Goal: Task Accomplishment & Management: Manage account settings

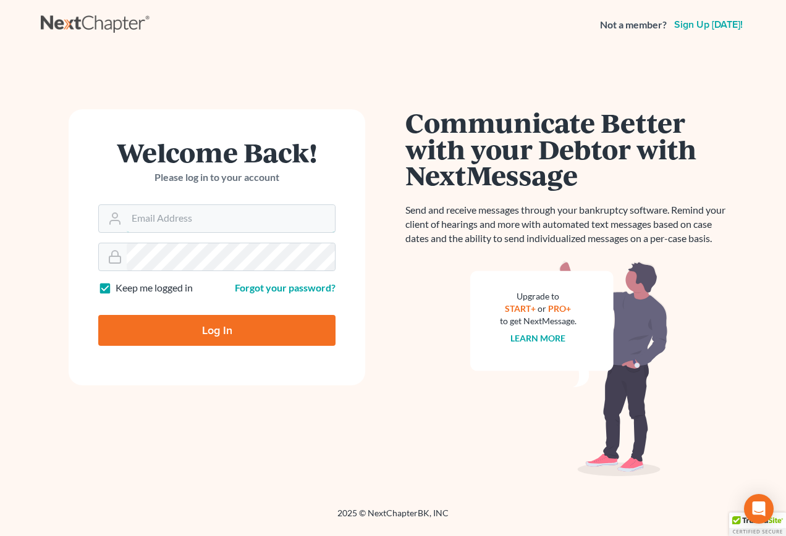
type input "kcase@wellerlegalgroup.com"
drag, startPoint x: 260, startPoint y: 316, endPoint x: 282, endPoint y: 329, distance: 25.5
click at [260, 316] on input "Log In" at bounding box center [216, 330] width 237 height 31
type input "Thinking..."
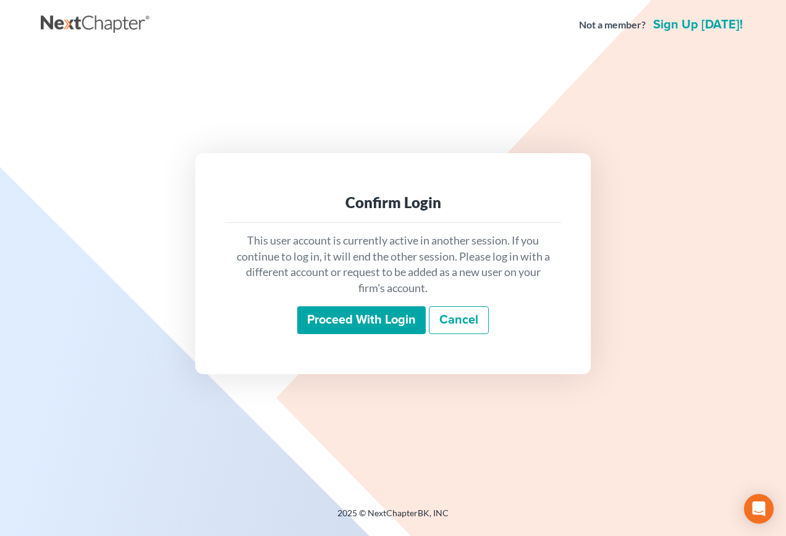
drag, startPoint x: 358, startPoint y: 323, endPoint x: 373, endPoint y: 322, distance: 15.5
click at [359, 323] on input "Proceed with login" at bounding box center [361, 320] width 128 height 28
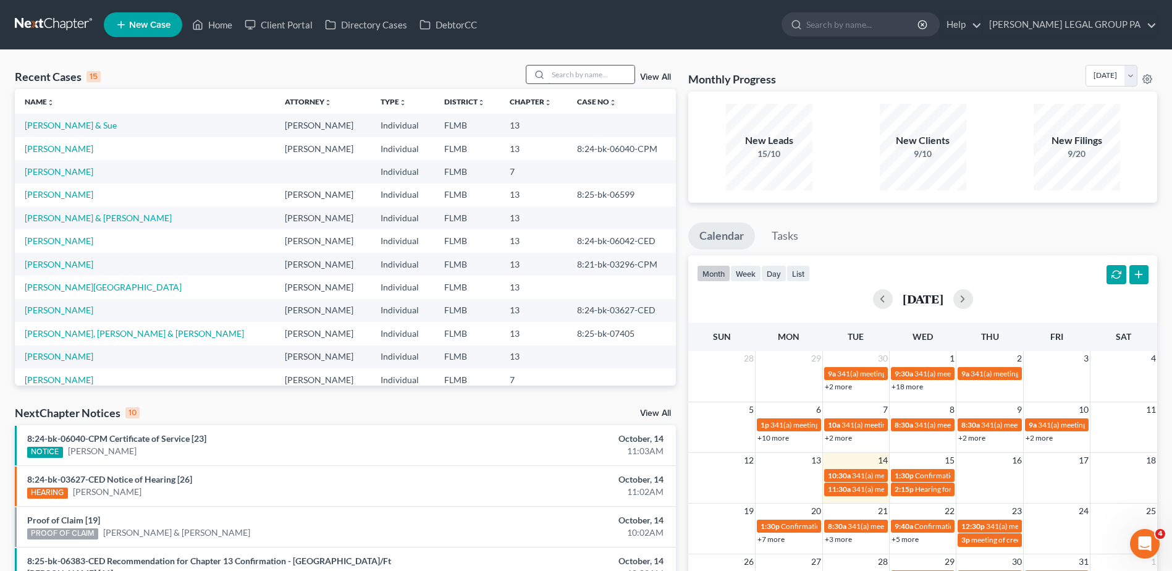
click at [561, 72] on input "search" at bounding box center [591, 74] width 86 height 18
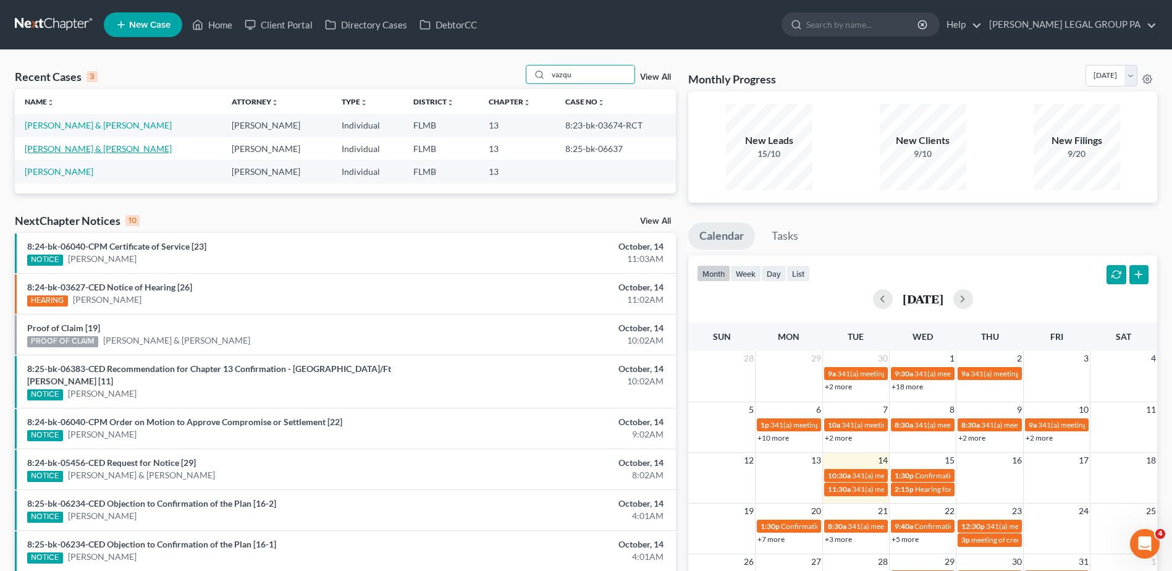
type input "vazqu"
click at [90, 148] on link "[PERSON_NAME] & [PERSON_NAME]" at bounding box center [98, 148] width 147 height 10
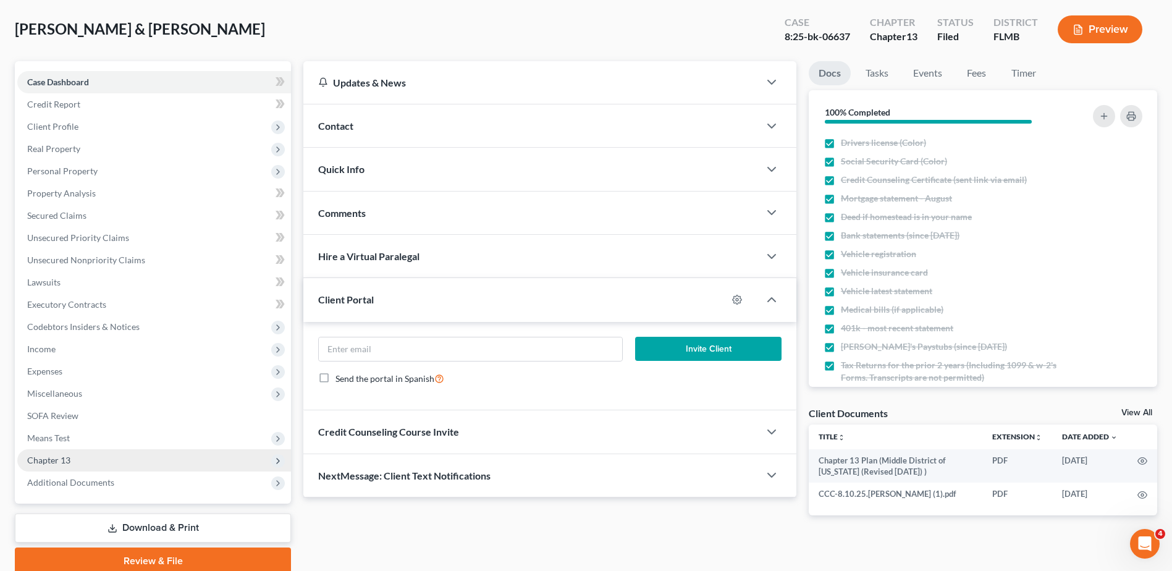
scroll to position [108, 0]
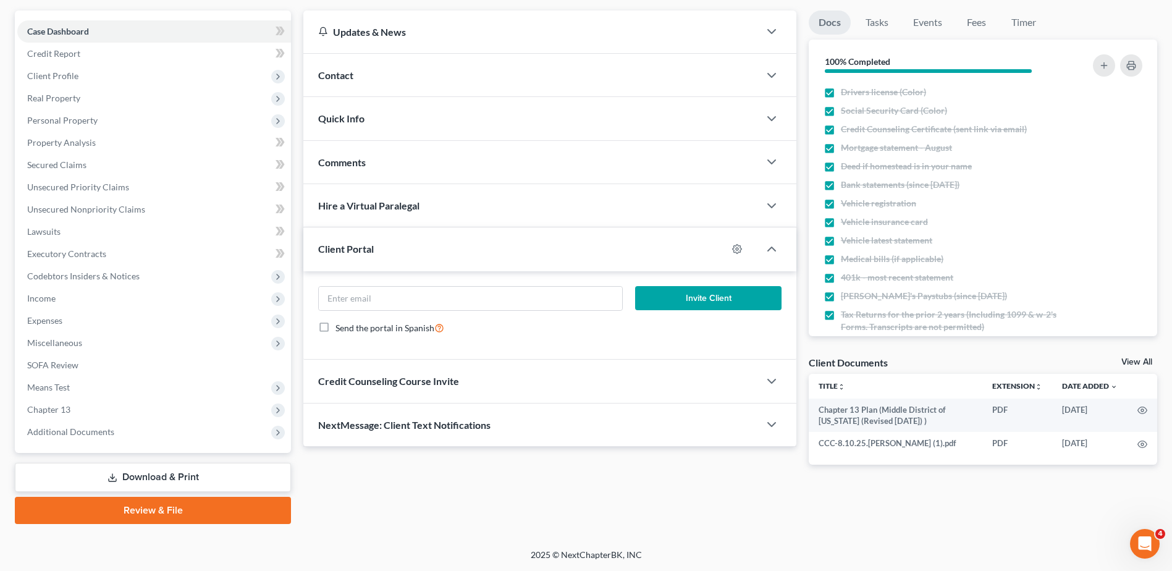
click at [99, 449] on div "Case Dashboard Payments Invoices Payments Payments Credit Report Client Profile…" at bounding box center [153, 231] width 276 height 442
click at [101, 437] on span "Additional Documents" at bounding box center [154, 432] width 274 height 22
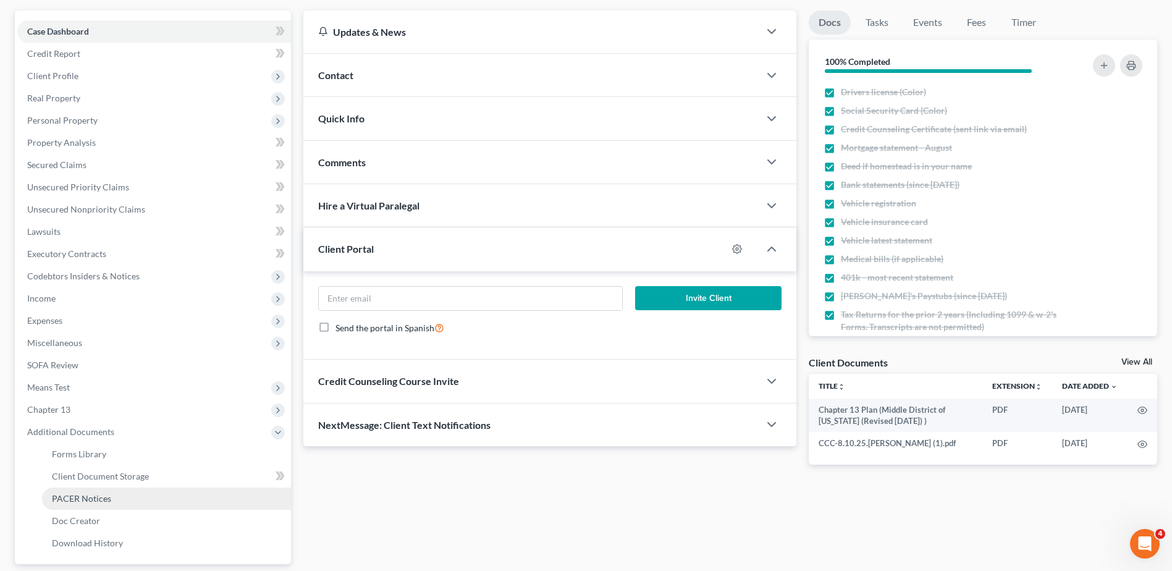
click at [120, 498] on link "PACER Notices" at bounding box center [166, 498] width 249 height 22
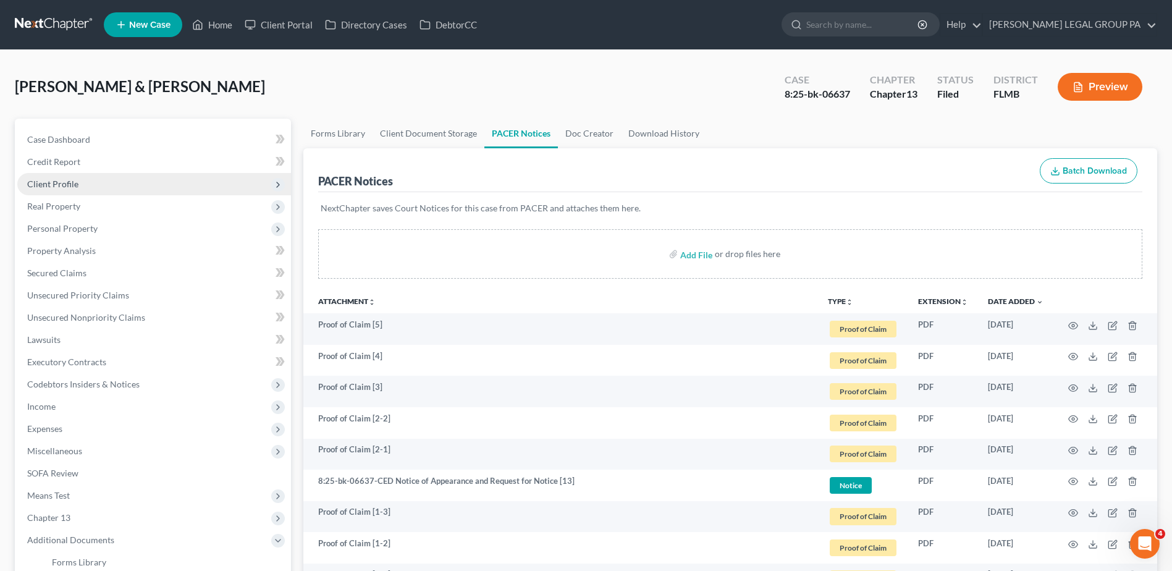
click at [85, 184] on span "Client Profile" at bounding box center [154, 184] width 274 height 22
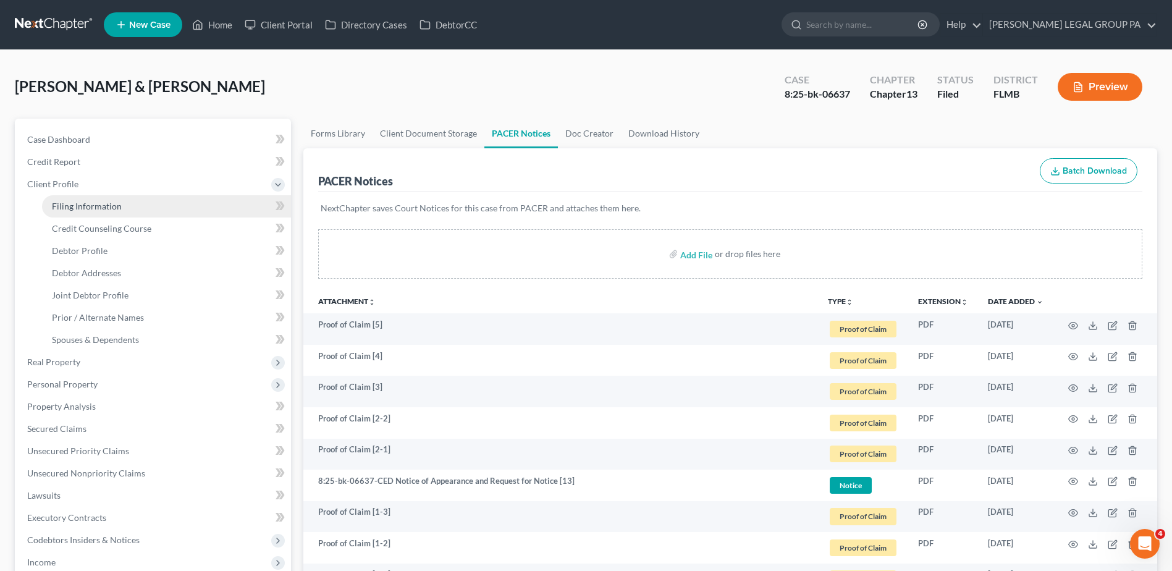
click at [88, 208] on span "Filing Information" at bounding box center [87, 206] width 70 height 10
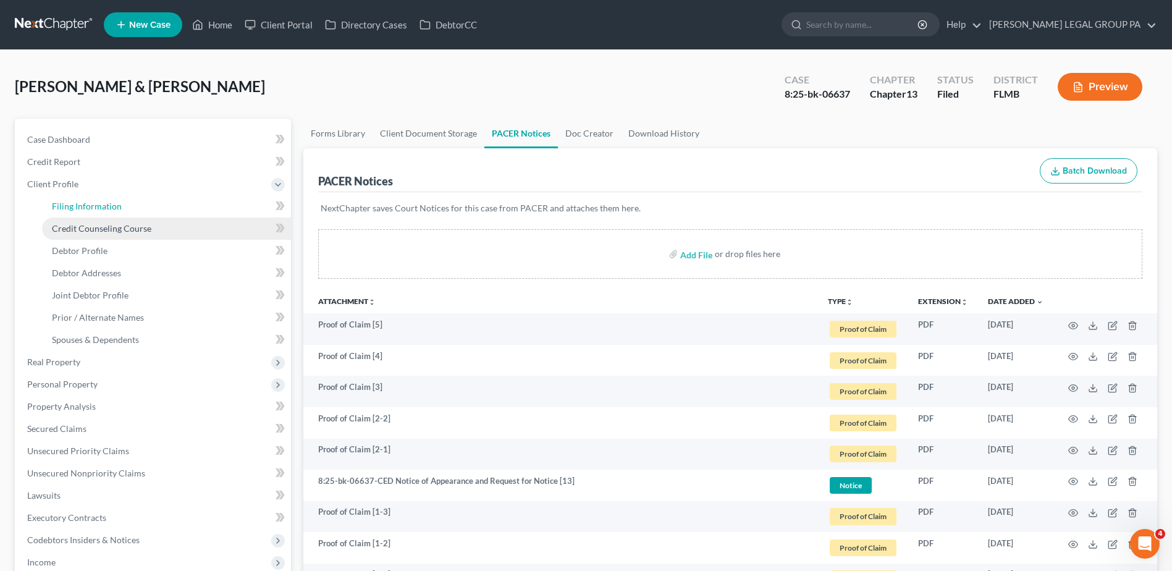
select select "1"
select select "3"
select select "9"
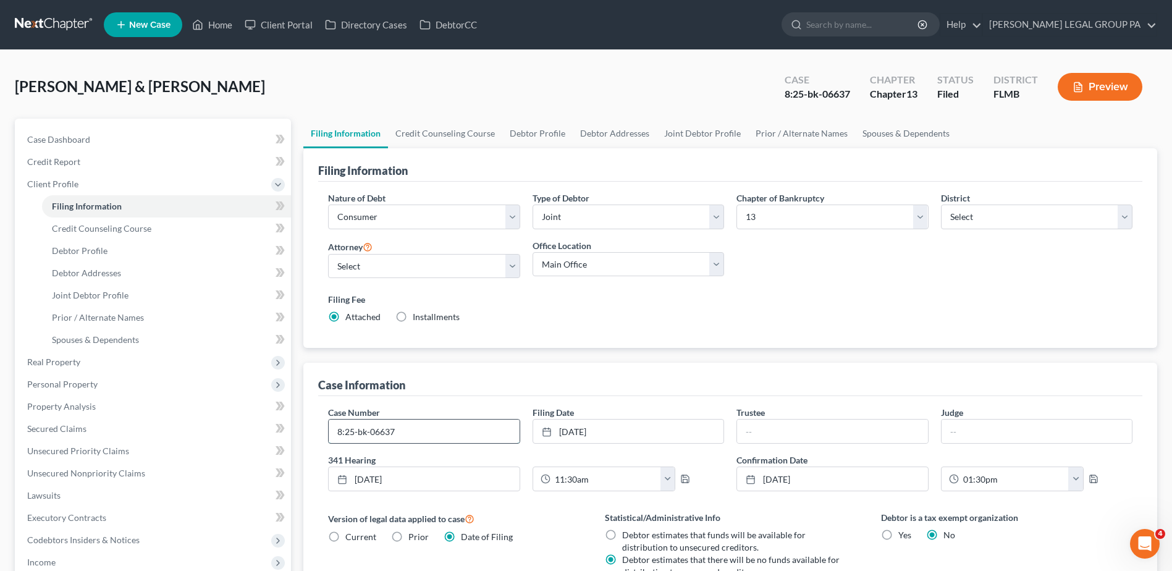
click at [437, 434] on input "8:25-bk-06637" at bounding box center [424, 430] width 190 height 23
drag, startPoint x: 413, startPoint y: 436, endPoint x: 372, endPoint y: 436, distance: 40.1
click at [372, 436] on input "8:25-bk-06637-CED" at bounding box center [424, 430] width 190 height 23
drag, startPoint x: 400, startPoint y: 427, endPoint x: 415, endPoint y: 429, distance: 14.9
click at [401, 427] on input "8:25-bk-06637-CED" at bounding box center [424, 430] width 190 height 23
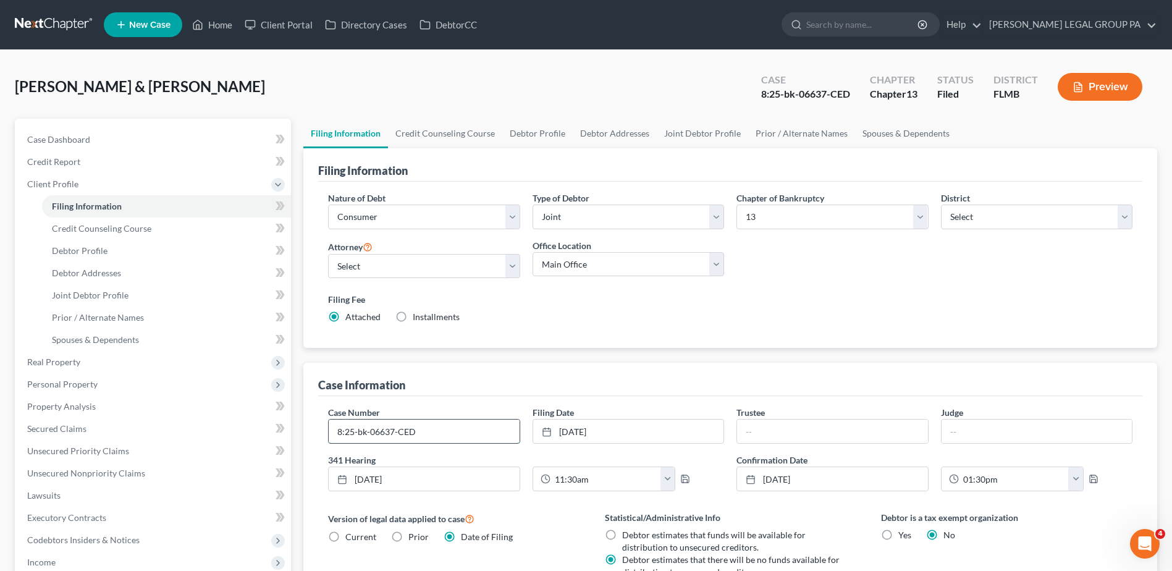
drag, startPoint x: 351, startPoint y: 434, endPoint x: 340, endPoint y: 432, distance: 10.6
click at [351, 434] on input "8:25-bk-06637-CED" at bounding box center [424, 430] width 190 height 23
drag, startPoint x: 337, startPoint y: 432, endPoint x: 456, endPoint y: 438, distance: 118.7
click at [456, 438] on input "8:25-bk-06637-CED" at bounding box center [424, 430] width 190 height 23
type input "8:25-bk-06637-CED"
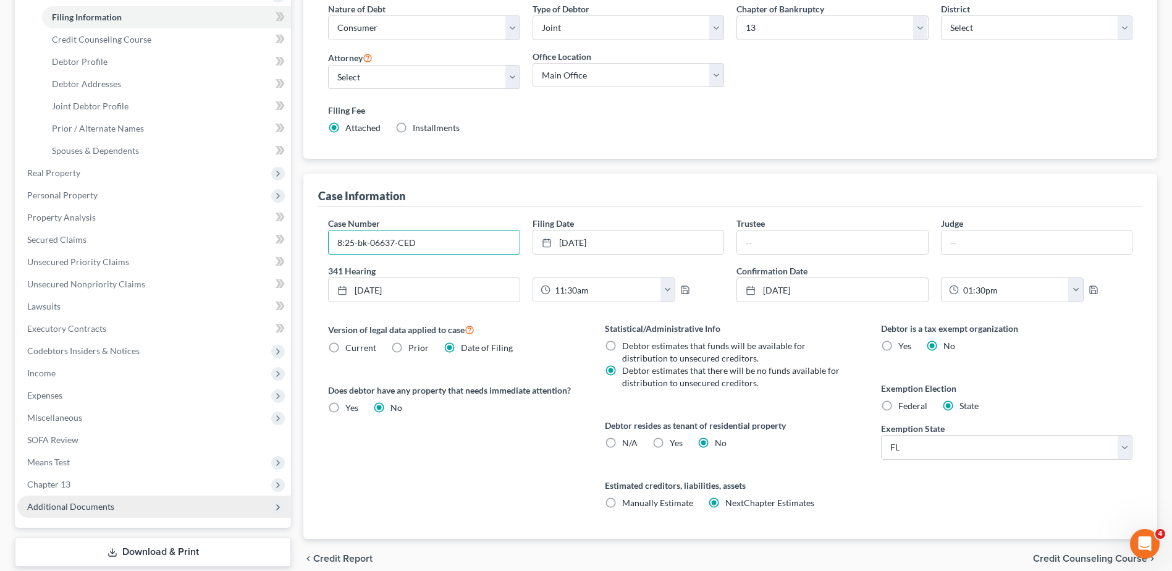
scroll to position [264, 0]
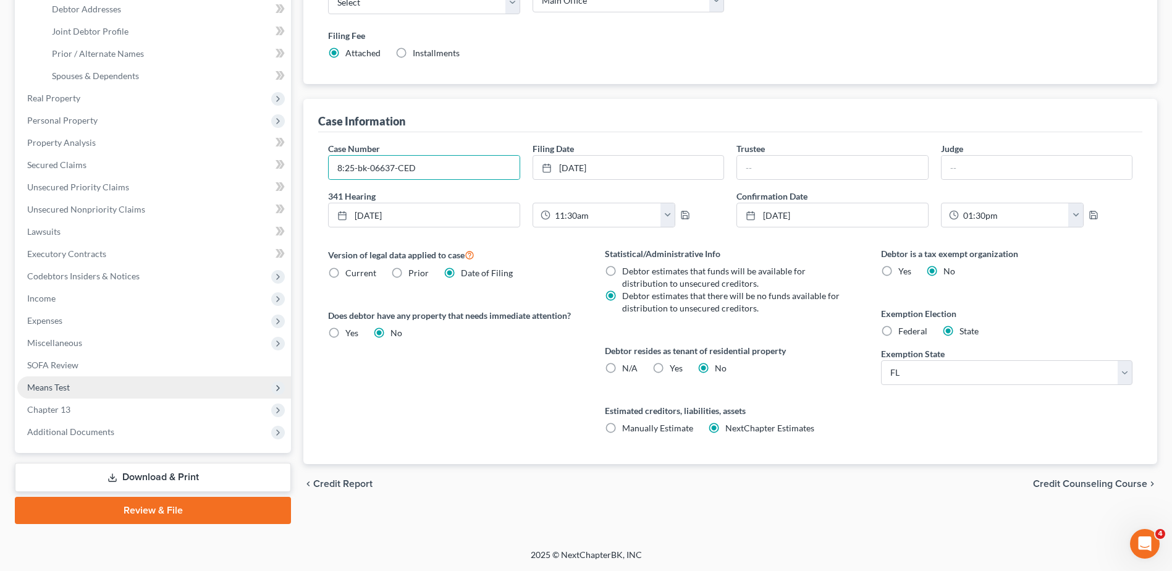
click at [61, 378] on span "Means Test" at bounding box center [154, 387] width 274 height 22
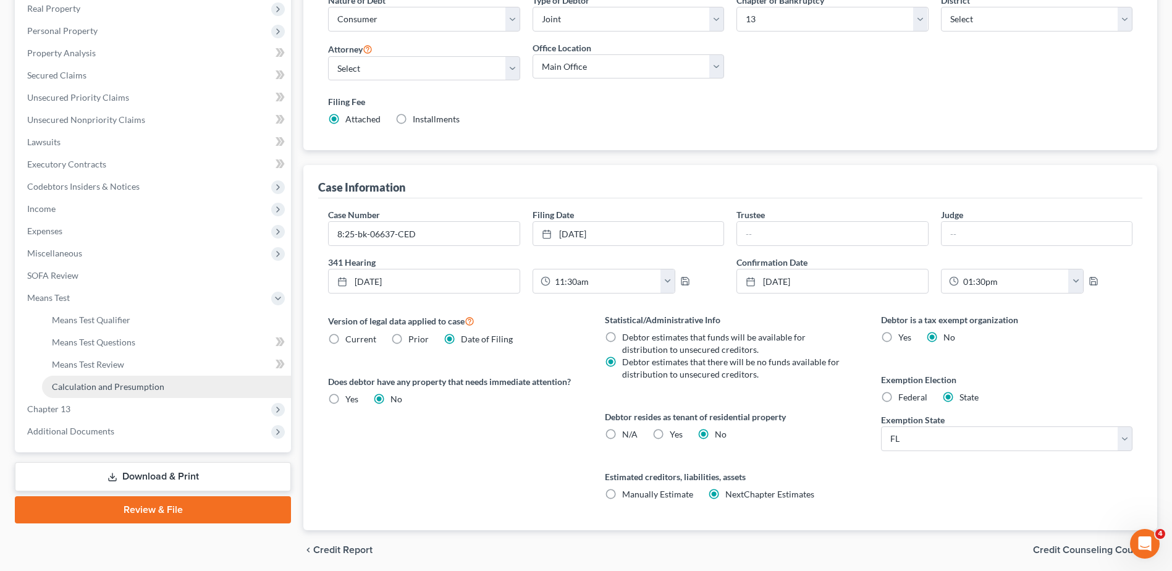
click at [106, 391] on span "Calculation and Presumption" at bounding box center [108, 386] width 112 height 10
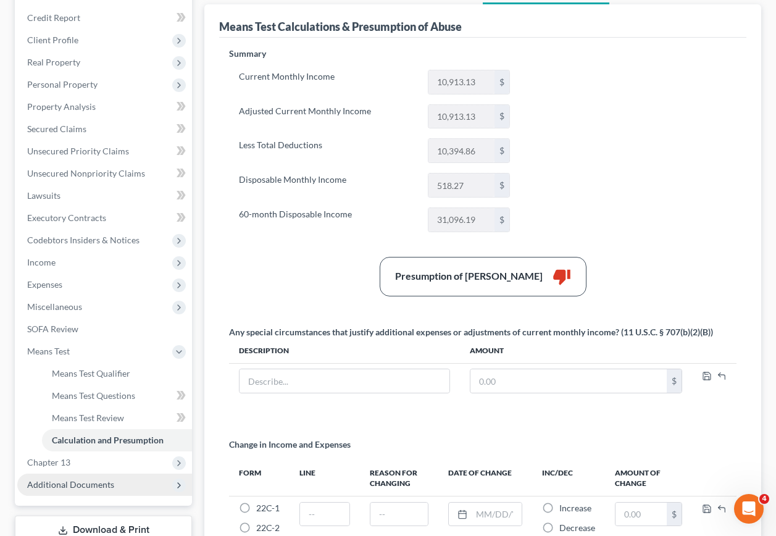
scroll to position [295, 0]
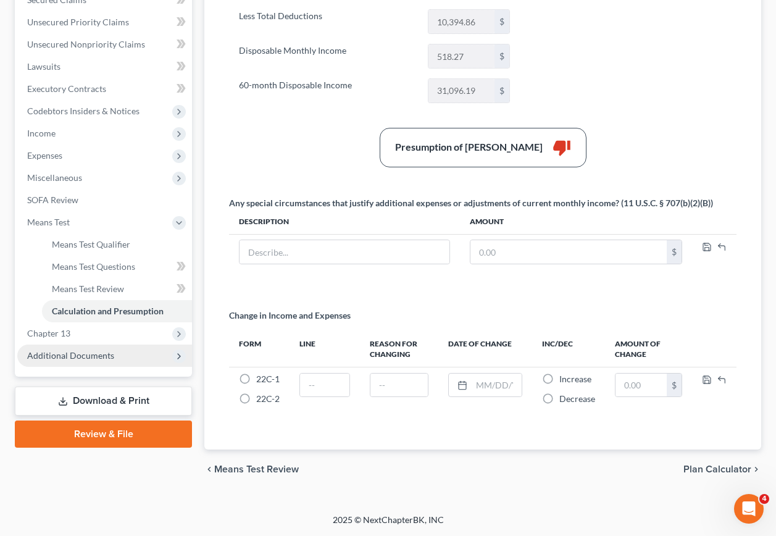
click at [99, 355] on span "Additional Documents" at bounding box center [70, 355] width 87 height 10
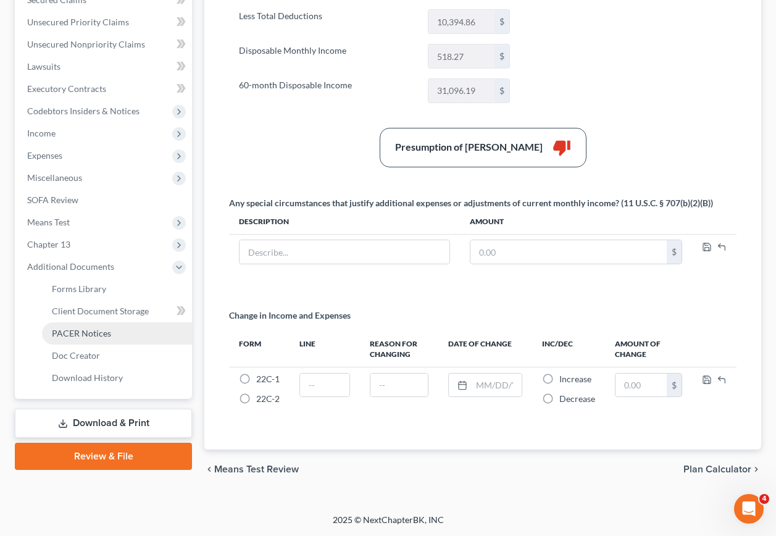
click at [106, 332] on span "PACER Notices" at bounding box center [81, 333] width 59 height 10
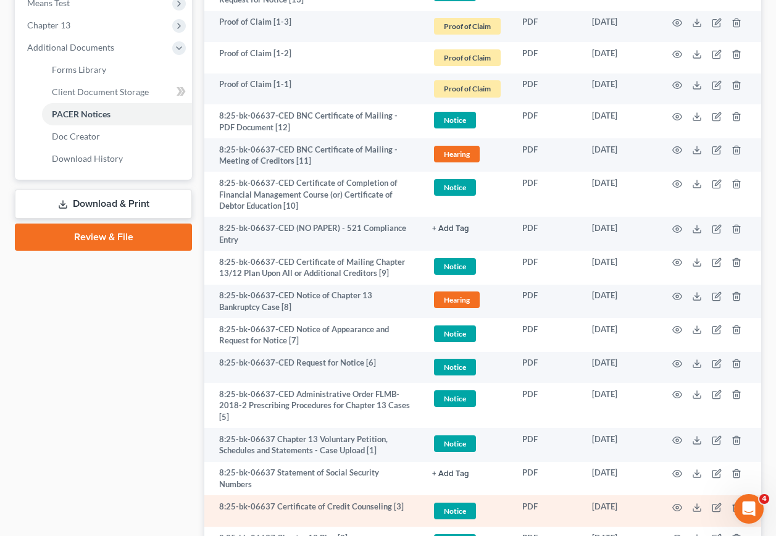
scroll to position [621, 0]
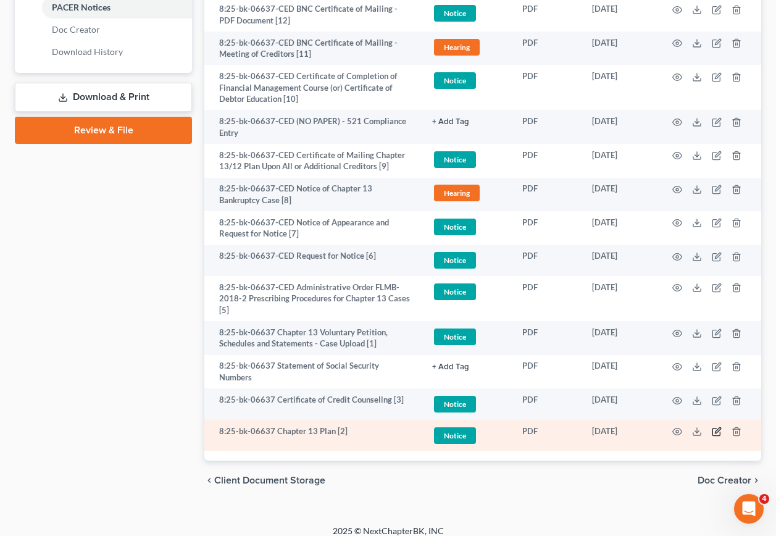
click at [720, 427] on icon "button" at bounding box center [717, 432] width 10 height 10
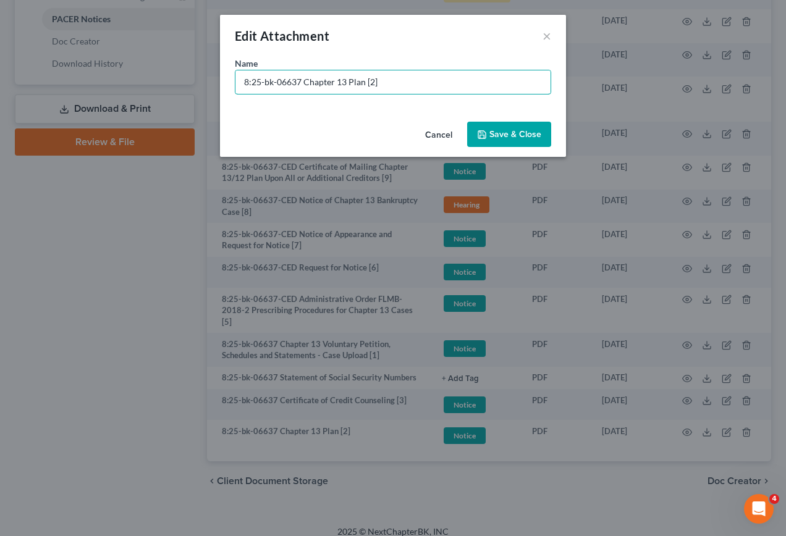
drag, startPoint x: 301, startPoint y: 83, endPoint x: 127, endPoint y: 51, distance: 176.4
click at [106, 88] on div "Edit Attachment × Name * 8:25-bk-06637 Chapter 13 Plan [2] Cancel Save & Close" at bounding box center [393, 268] width 786 height 536
type input "Document [02] - Chapter 13 Plan"
click at [513, 135] on span "Save & Close" at bounding box center [515, 134] width 52 height 10
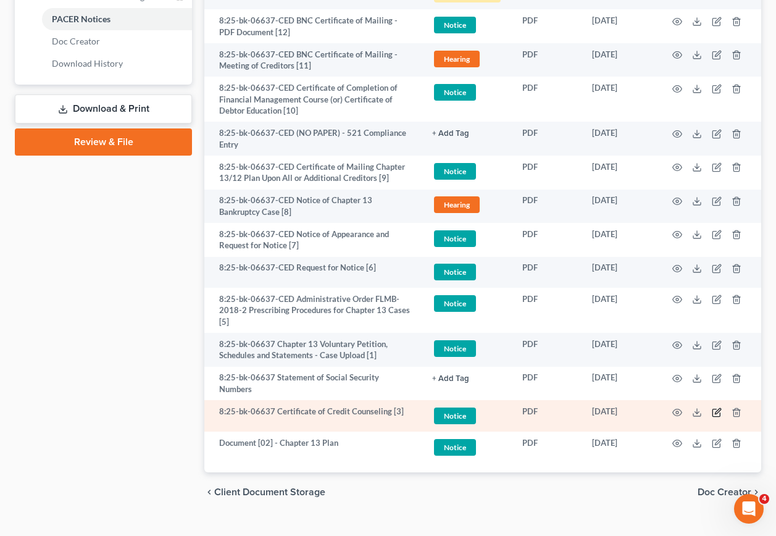
click at [719, 408] on icon "button" at bounding box center [717, 413] width 10 height 10
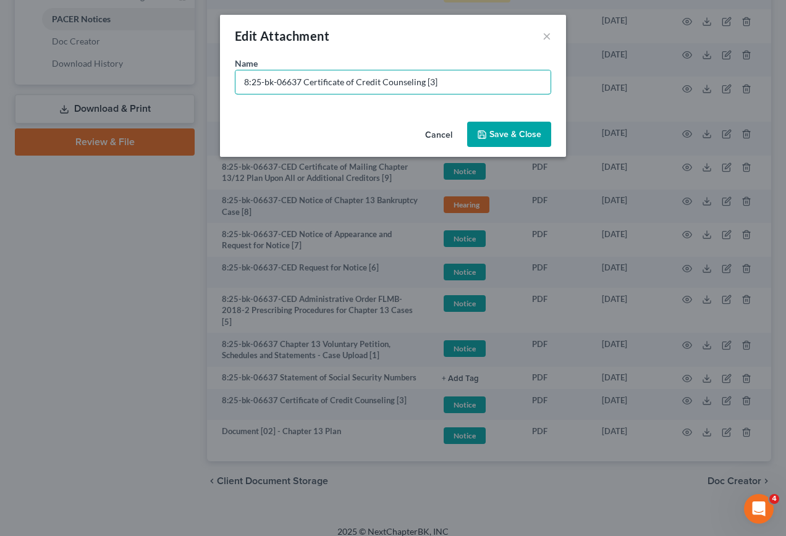
drag, startPoint x: 301, startPoint y: 82, endPoint x: 191, endPoint y: 76, distance: 110.1
click at [198, 77] on div "Edit Attachment × Name * 8:25-bk-06637 Certificate of Credit Counseling [3] Can…" at bounding box center [393, 268] width 786 height 536
paste input "Document [02] -"
drag, startPoint x: 427, startPoint y: 80, endPoint x: 484, endPoint y: 84, distance: 56.9
click at [466, 82] on input "Document [02] - Certificate of Credit Counseling [3]" at bounding box center [392, 81] width 315 height 23
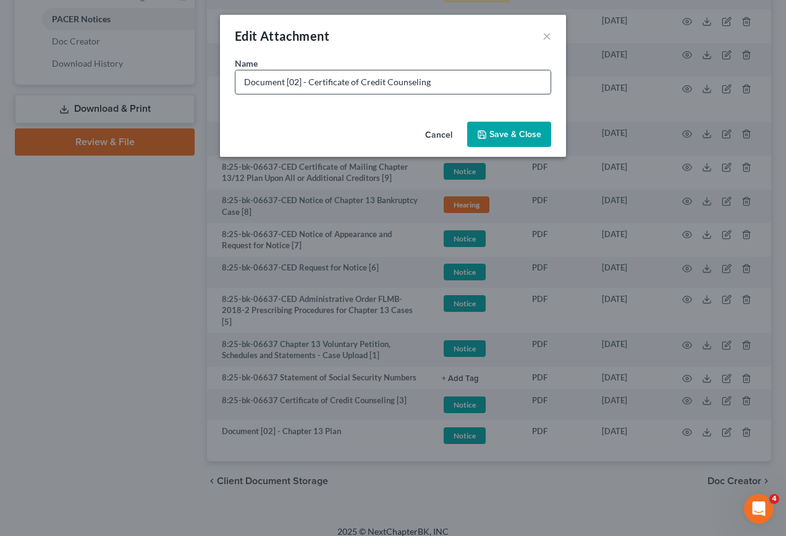
click at [294, 79] on input "Document [02] - Certificate of Credit Counseling" at bounding box center [392, 81] width 315 height 23
type input "Document [03] - Certificate of Credit Counseling"
click at [492, 132] on span "Save & Close" at bounding box center [515, 134] width 52 height 10
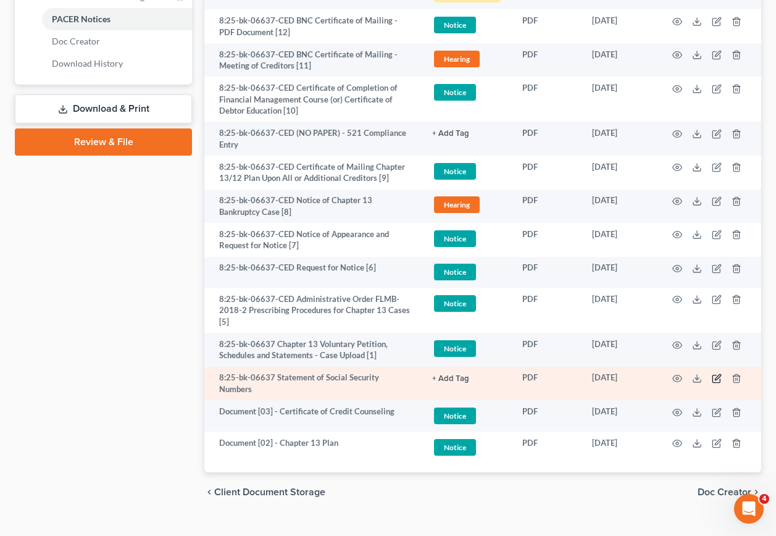
click at [717, 377] on icon "button" at bounding box center [718, 377] width 6 height 6
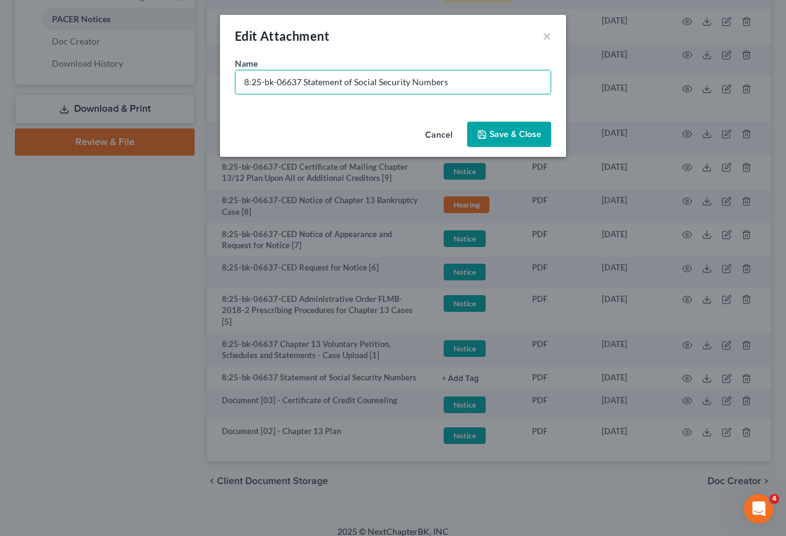
drag, startPoint x: 304, startPoint y: 83, endPoint x: 163, endPoint y: 67, distance: 142.3
click at [177, 70] on div "Edit Attachment × Name * 8:25-bk-06637 Statement of Social Security Numbers Can…" at bounding box center [393, 268] width 786 height 536
paste input "Document [02] -"
click at [291, 83] on input "Document [02] - Statement of Social Security Numbers" at bounding box center [392, 81] width 315 height 23
click at [295, 82] on input "Document [02] - Statement of Social Security Numbers" at bounding box center [392, 81] width 315 height 23
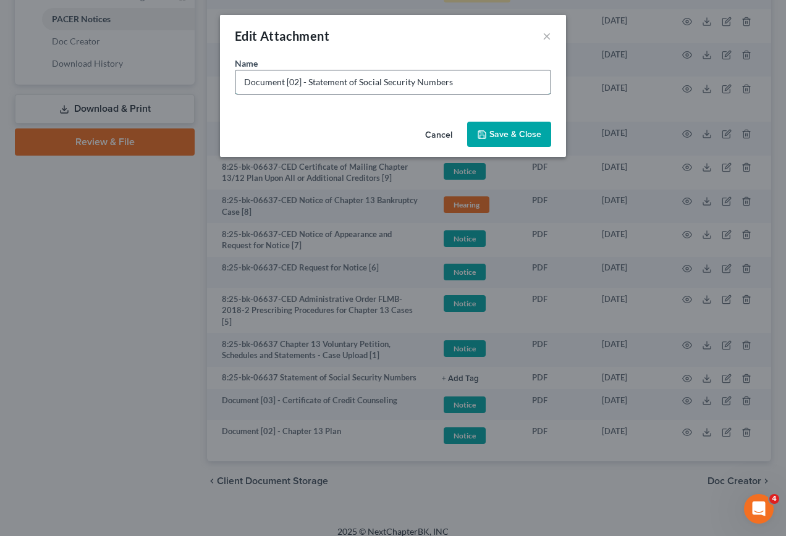
click at [295, 82] on input "Document [02] - Statement of Social Security Numbers" at bounding box center [392, 81] width 315 height 23
type input "Document [04] - Statement of Social Security Numbers"
click at [479, 125] on button "Save & Close" at bounding box center [509, 135] width 84 height 26
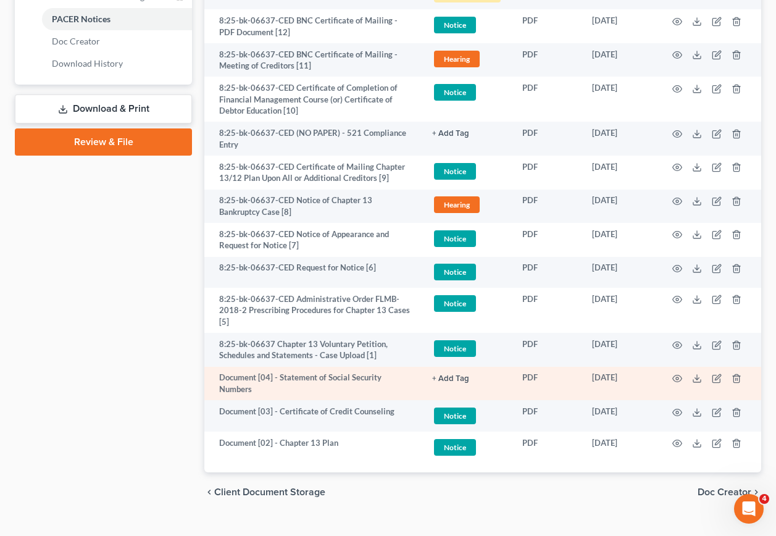
click at [458, 377] on button "+ Add Tag" at bounding box center [450, 379] width 37 height 8
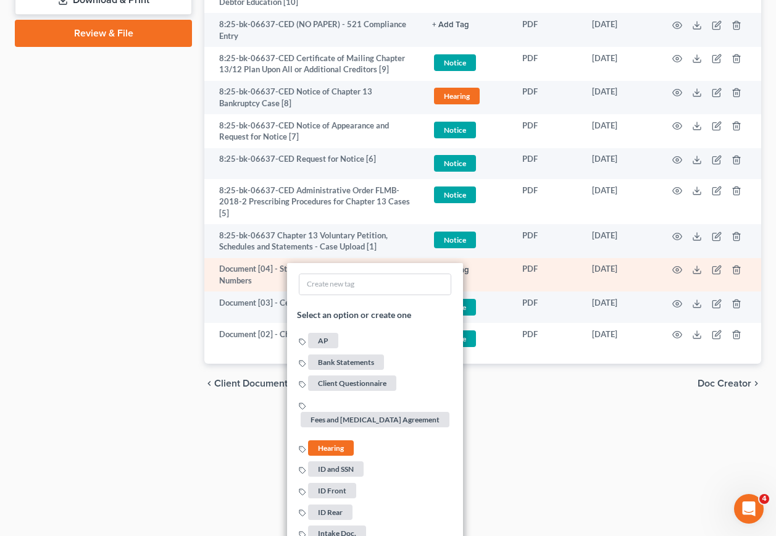
scroll to position [918, 0]
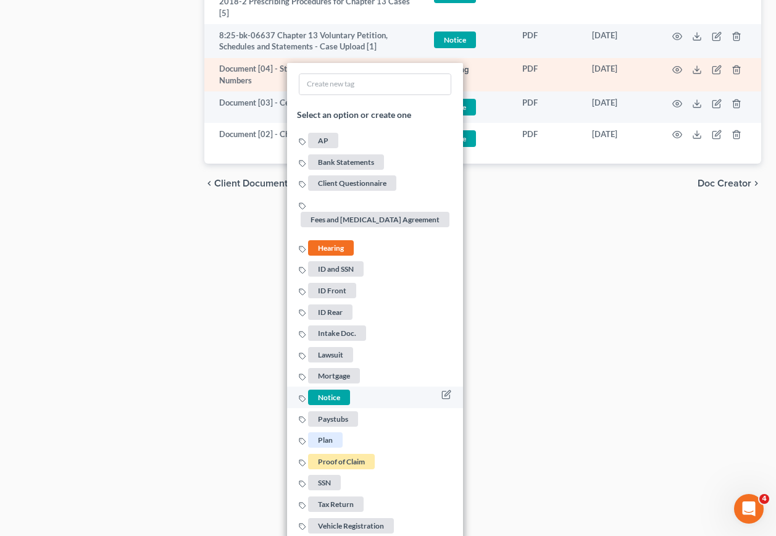
click at [336, 395] on span "Notice" at bounding box center [329, 397] width 42 height 15
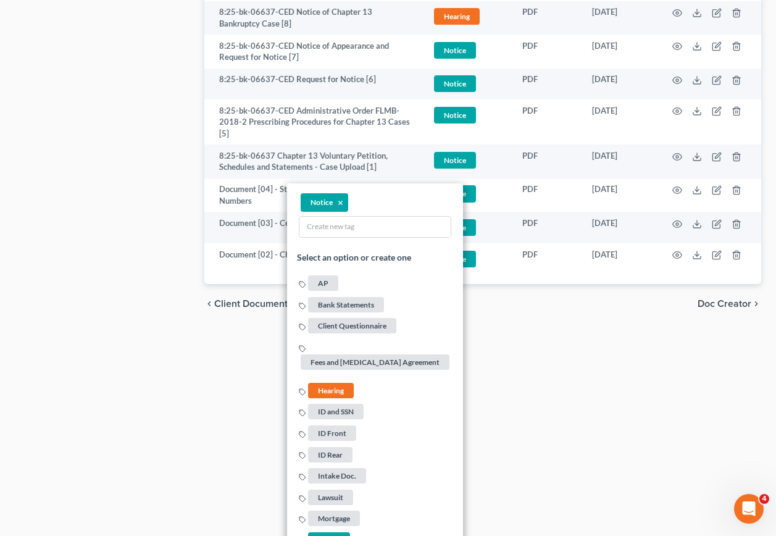
scroll to position [795, 0]
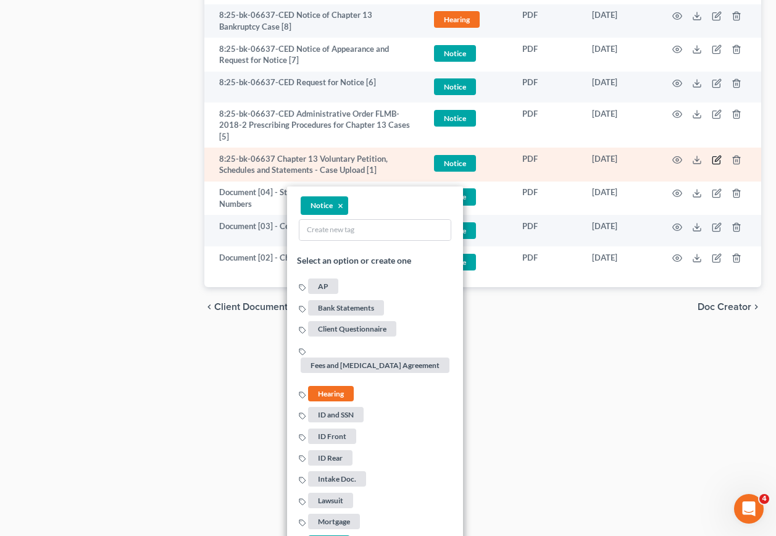
click at [716, 159] on icon "button" at bounding box center [717, 160] width 10 height 10
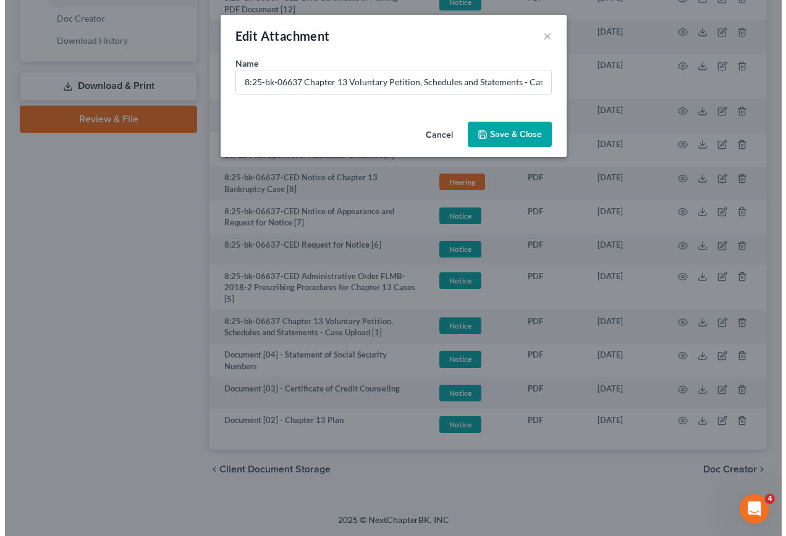
scroll to position [619, 0]
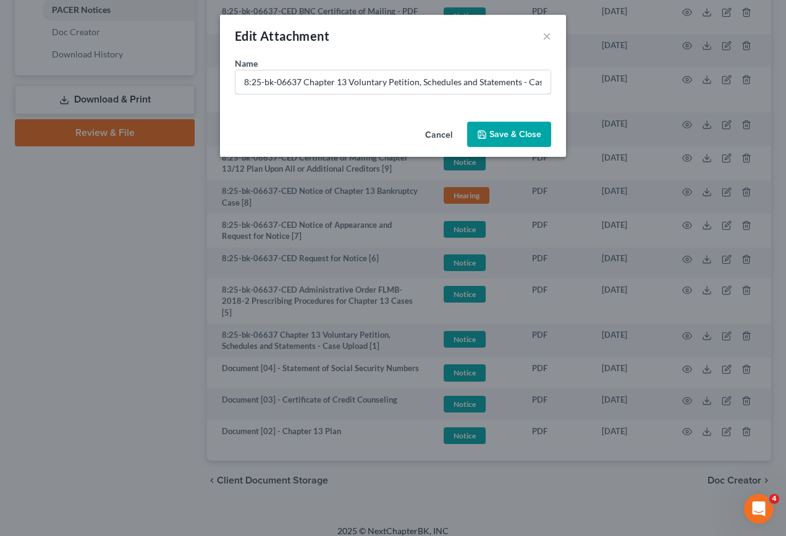
drag, startPoint x: 304, startPoint y: 80, endPoint x: 162, endPoint y: 62, distance: 143.2
click at [167, 63] on div "Edit Attachment × Name * 8:25-bk-06637 Chapter 13 Voluntary Petition, Schedules…" at bounding box center [393, 268] width 786 height 536
paste input "Document [02] -"
click at [292, 83] on input "Document [02] - Chapter 13 Voluntary Petition, Schedules and Statements - Case …" at bounding box center [392, 81] width 315 height 23
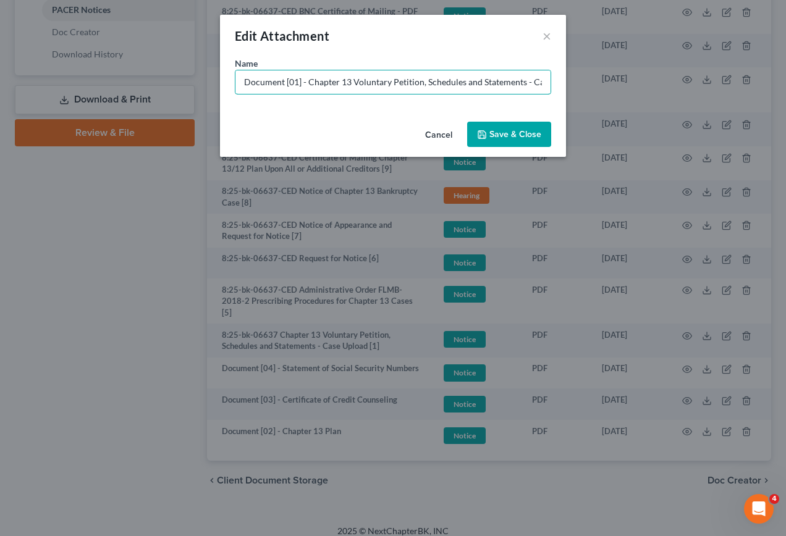
scroll to position [0, 48]
drag, startPoint x: 522, startPoint y: 80, endPoint x: 888, endPoint y: 124, distance: 368.8
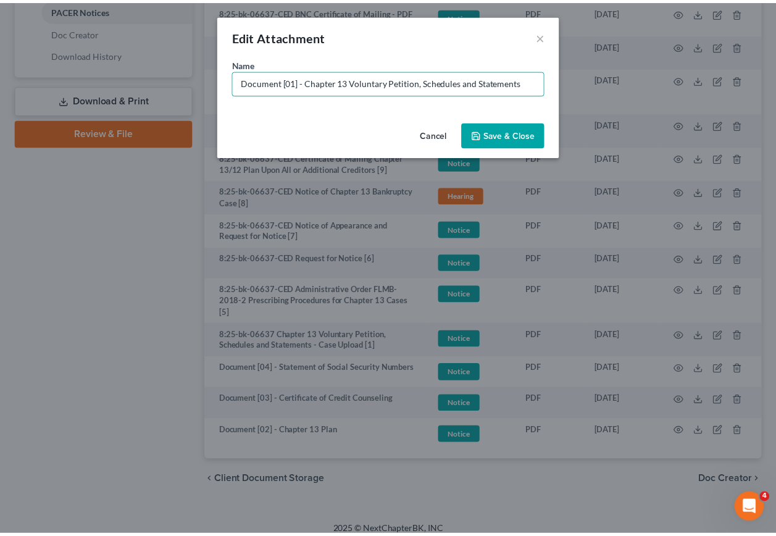
scroll to position [0, 0]
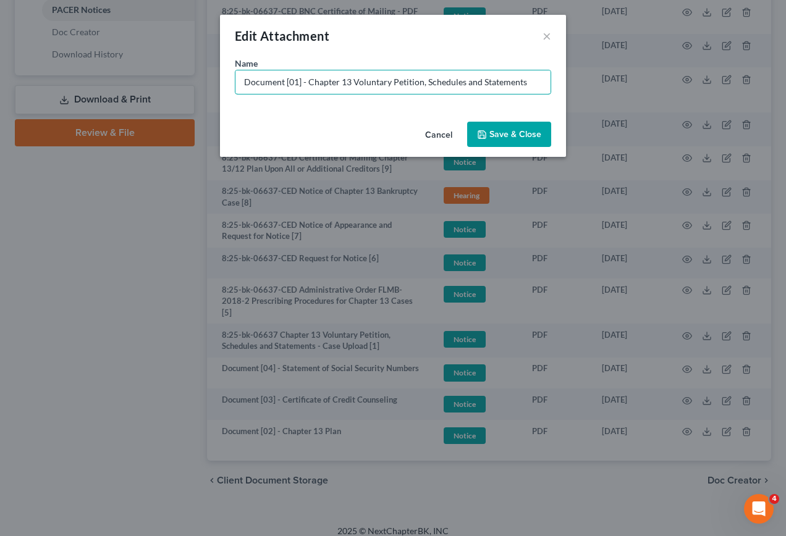
type input "Document [01] - Chapter 13 Voluntary Petition, Schedules and Statements"
click at [499, 132] on span "Save & Close" at bounding box center [515, 134] width 52 height 10
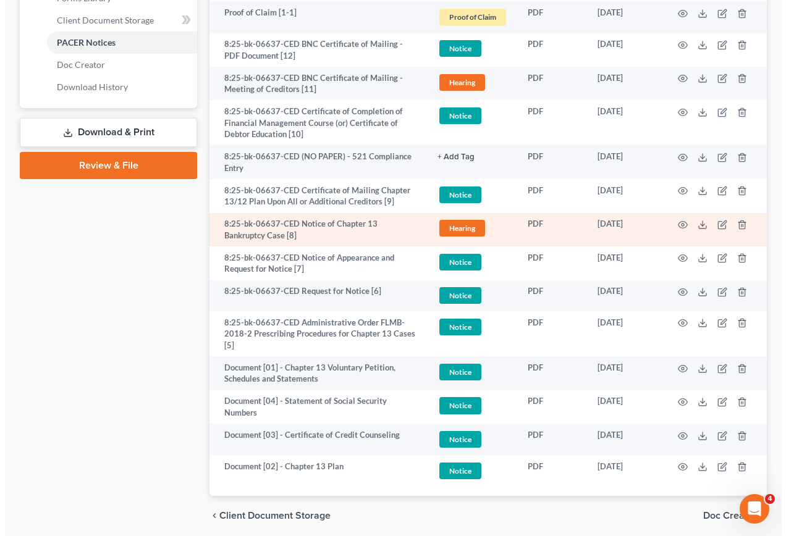
scroll to position [557, 0]
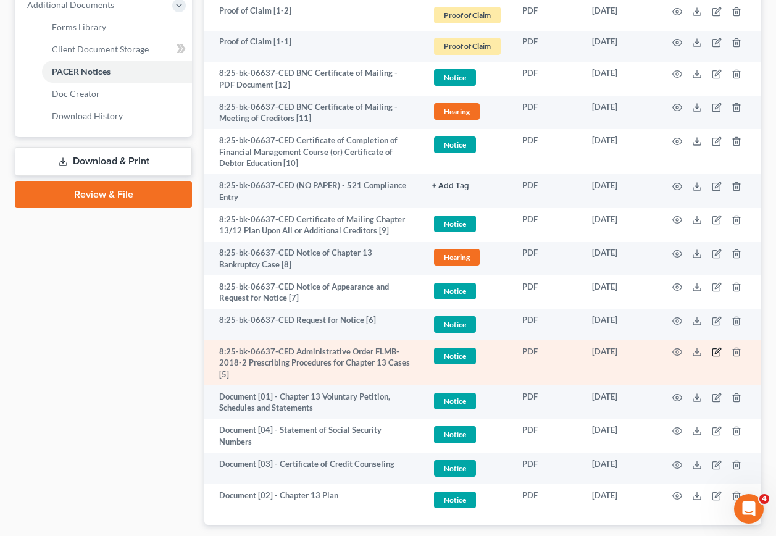
click at [717, 349] on icon "button" at bounding box center [717, 352] width 10 height 10
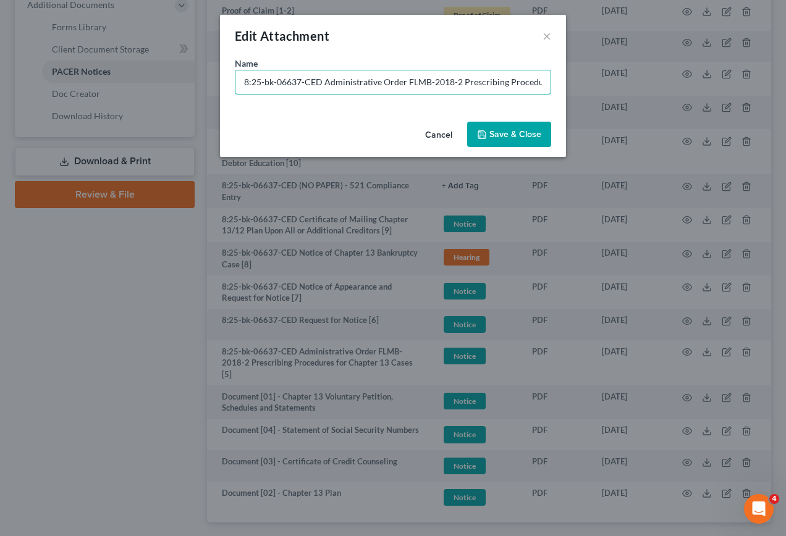
drag, startPoint x: 323, startPoint y: 80, endPoint x: 10, endPoint y: 78, distance: 313.1
click at [25, 80] on div "Edit Attachment × Name * 8:25-bk-06637-CED Administrative Order FLMB-2018-2 Pre…" at bounding box center [393, 268] width 786 height 536
paste input "Document [02] -"
click at [295, 80] on input "Document [02] - Administrative Order FLMB-2018-2 Prescribing Procedures for Cha…" at bounding box center [392, 81] width 315 height 23
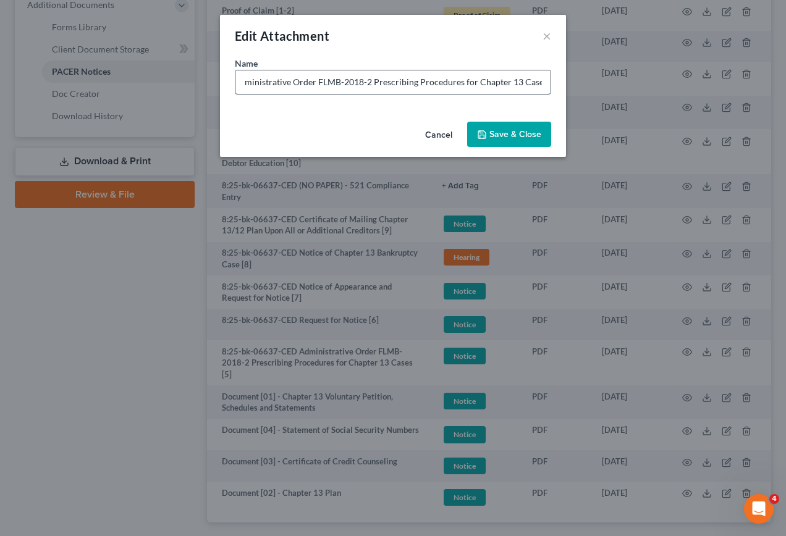
scroll to position [0, 73]
type input "Document [05] - Administrative Order FLMB-2018-2 Prescribing Procedures for Cha…"
click at [521, 135] on span "Save & Close" at bounding box center [515, 134] width 52 height 10
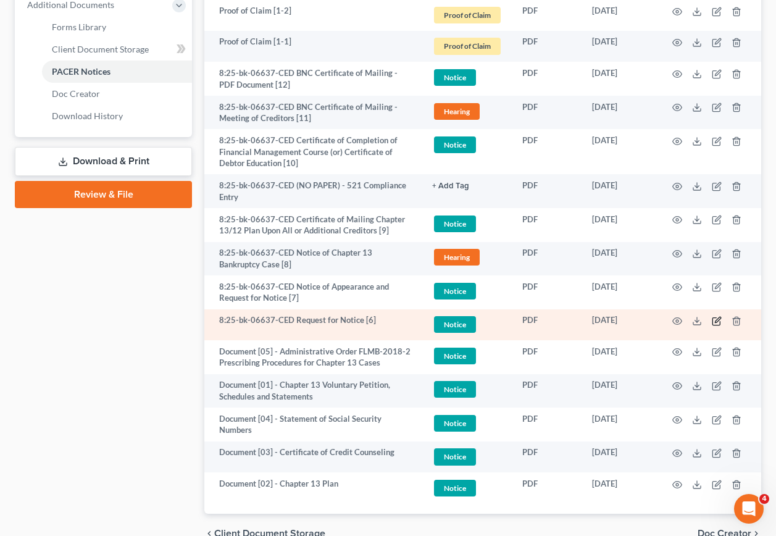
click at [715, 321] on icon "button" at bounding box center [717, 321] width 10 height 10
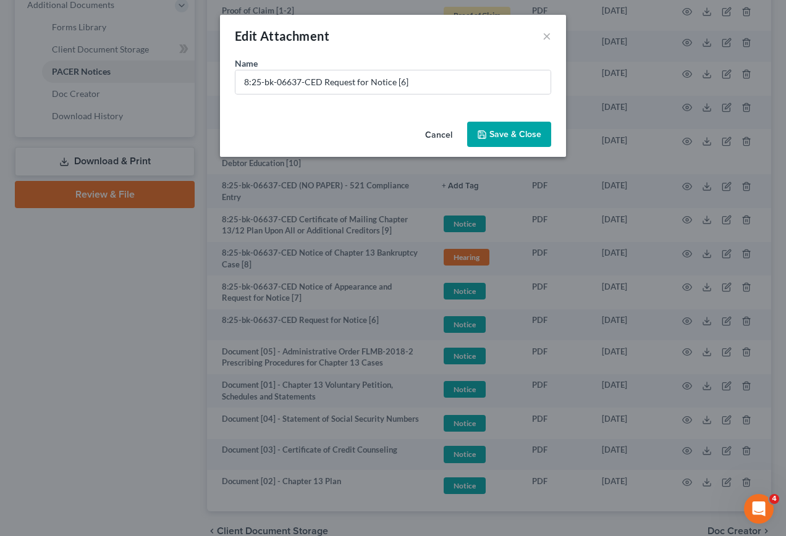
click at [449, 133] on button "Cancel" at bounding box center [438, 135] width 47 height 25
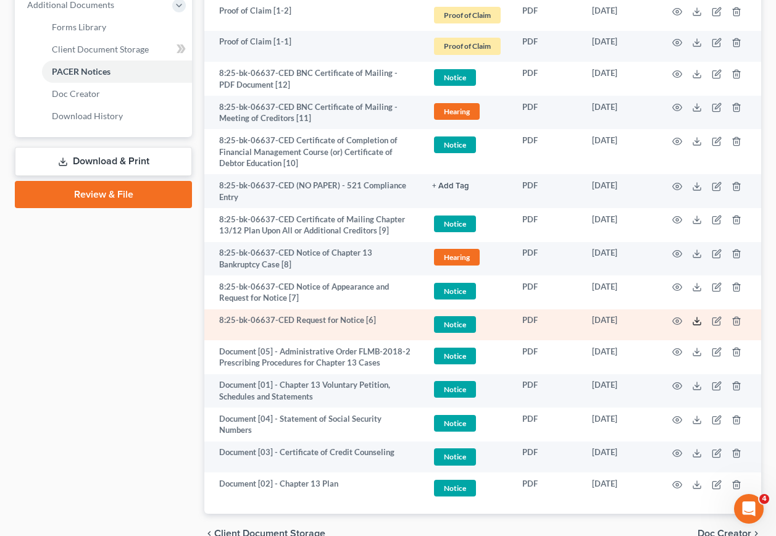
click at [696, 322] on icon at bounding box center [697, 321] width 10 height 10
click at [718, 318] on icon "button" at bounding box center [718, 320] width 6 height 6
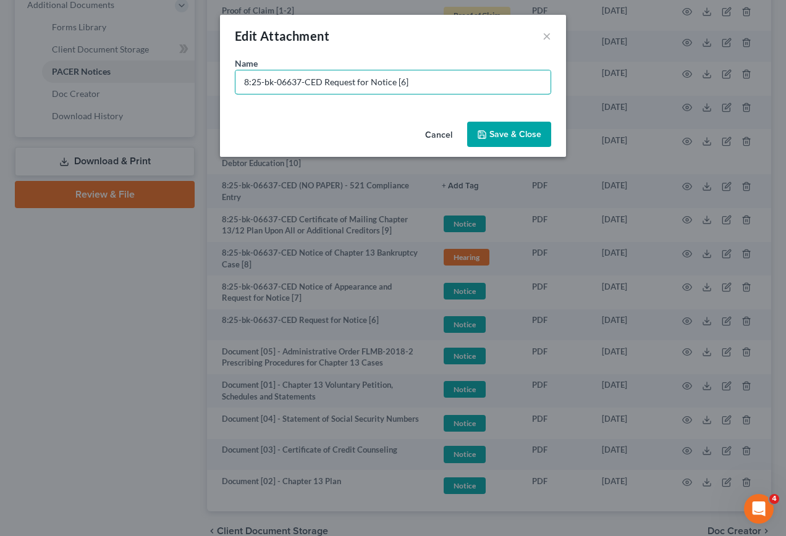
drag, startPoint x: 419, startPoint y: 85, endPoint x: -2, endPoint y: 80, distance: 421.2
click at [0, 80] on html "Home New Case Client Portal Directory Cases DebtorCC WELLER LEGAL GROUP PA kcas…" at bounding box center [393, 20] width 786 height 1155
paste input "Document [02] -"
type input "Document [06] - RFN for Ally Bank (Amitkumar Sharma | AIS Portfolio)"
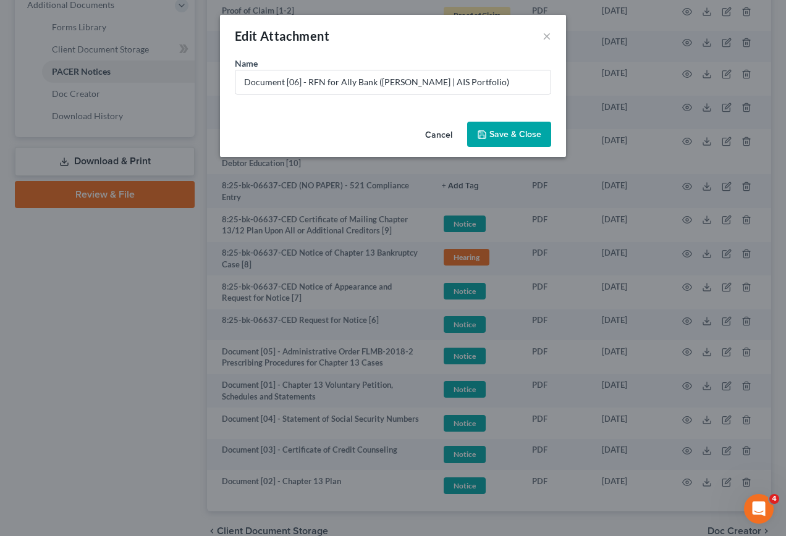
click at [502, 135] on span "Save & Close" at bounding box center [515, 134] width 52 height 10
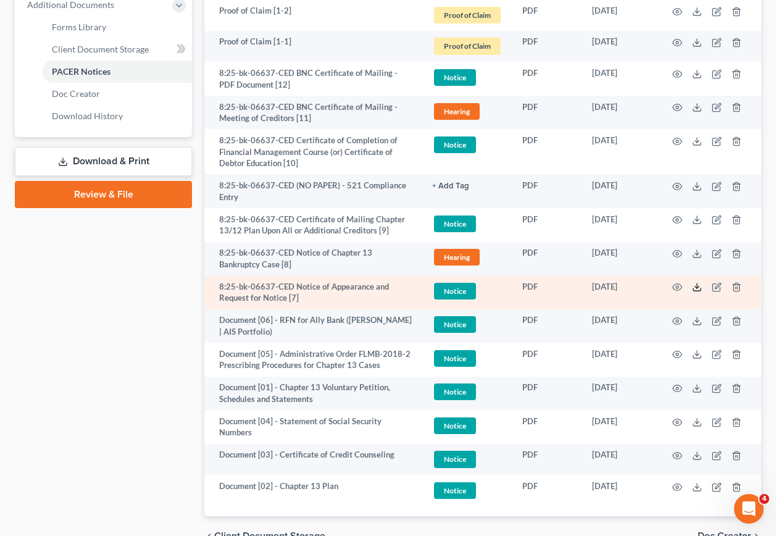
click at [698, 288] on polyline at bounding box center [697, 288] width 4 height 2
click at [718, 288] on icon "button" at bounding box center [717, 287] width 10 height 10
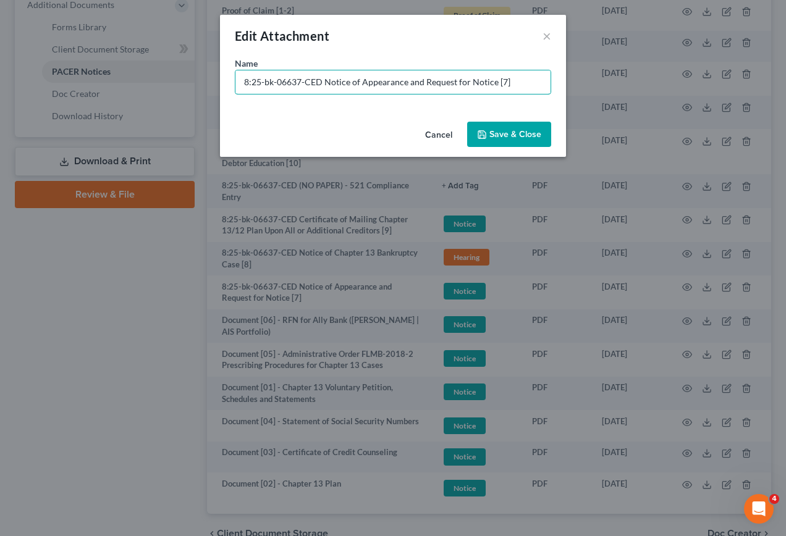
drag, startPoint x: 520, startPoint y: 83, endPoint x: 148, endPoint y: 87, distance: 371.8
click at [148, 87] on div "Edit Attachment × Name * 8:25-bk-06637-CED Notice of Appearance and Request for…" at bounding box center [393, 268] width 786 height 536
paste input "Document [02] -"
click at [295, 81] on input "Document [02] -" at bounding box center [392, 81] width 315 height 23
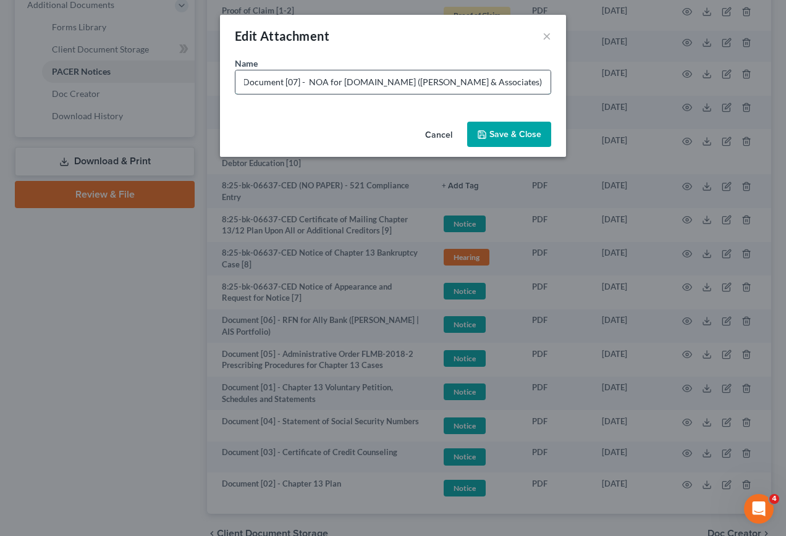
scroll to position [0, 5]
type input "Document [07] - NOA for LoanDepot.com (Marc Granger - Kahane & Associates)"
click at [498, 129] on span "Save & Close" at bounding box center [515, 134] width 52 height 10
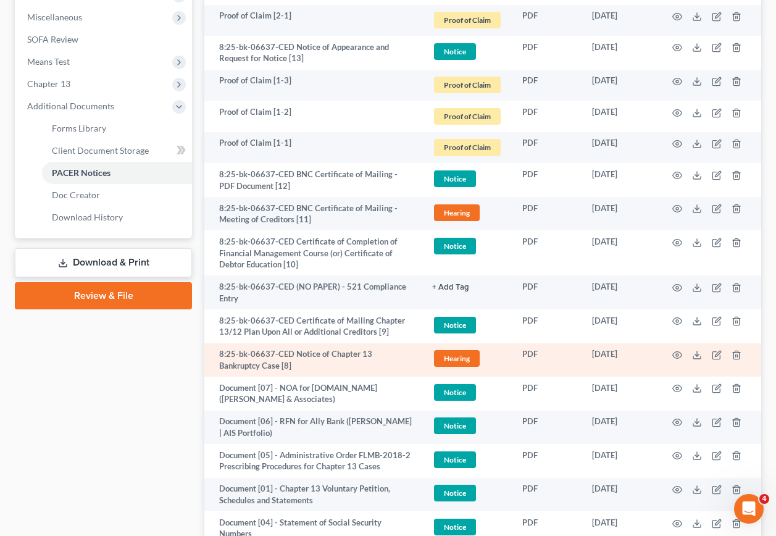
scroll to position [434, 0]
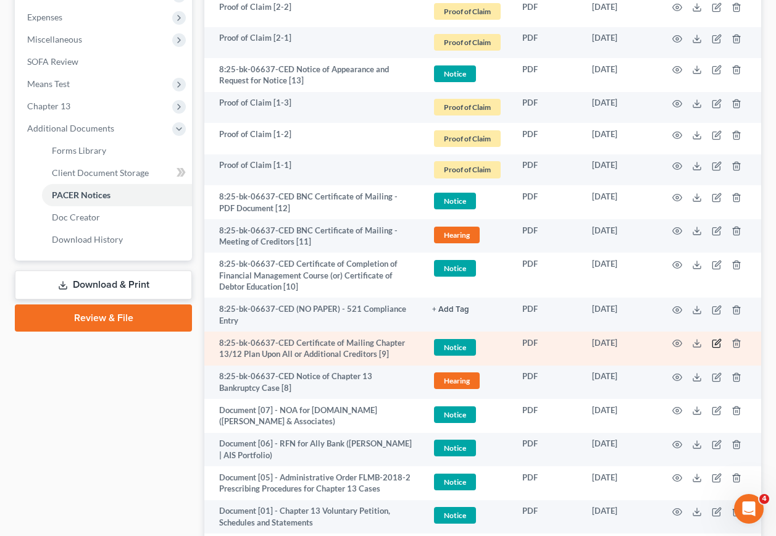
click at [715, 345] on icon "button" at bounding box center [717, 343] width 10 height 10
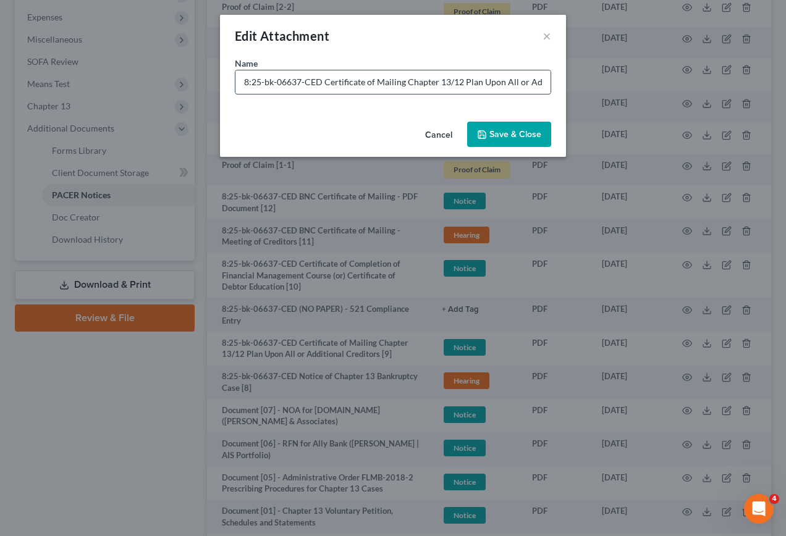
click at [390, 86] on input "8:25-bk-06637-CED Certificate of Mailing Chapter 13/12 Plan Upon All or Additio…" at bounding box center [392, 81] width 315 height 23
paste input "Document [02] -"
click at [292, 83] on input "Document [02] -" at bounding box center [392, 81] width 315 height 23
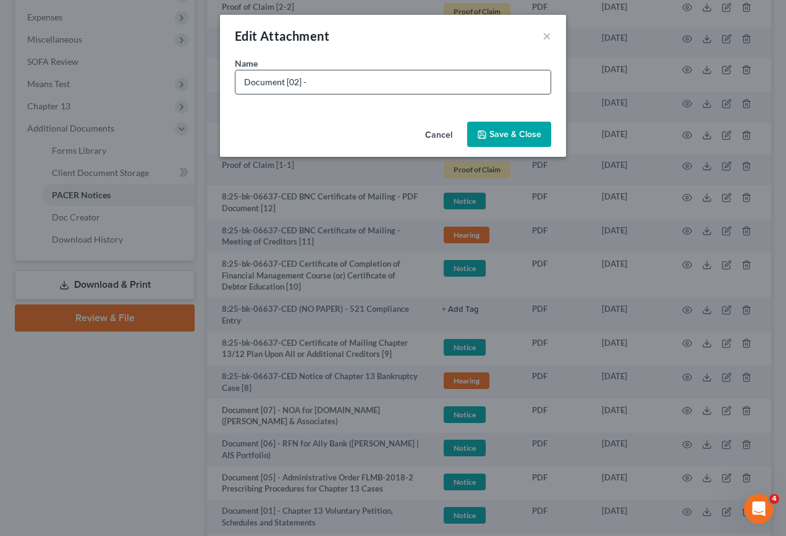
click at [292, 83] on input "Document [02] -" at bounding box center [392, 81] width 315 height 23
type input "Document [09] - COS for Doc. 2"
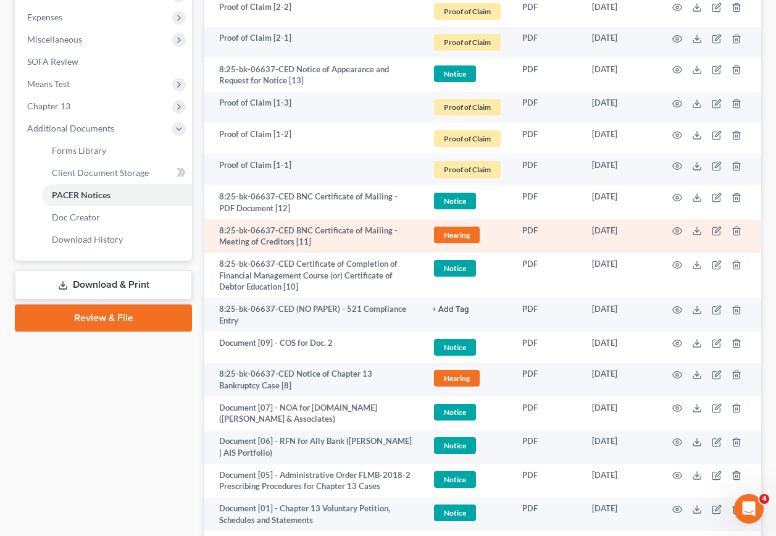
click at [448, 232] on span "Hearing" at bounding box center [457, 235] width 46 height 17
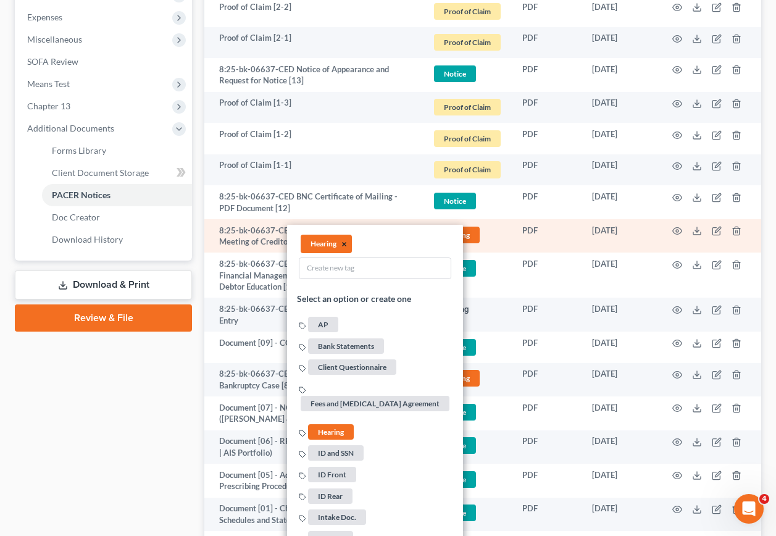
click at [345, 241] on button "×" at bounding box center [345, 243] width 6 height 11
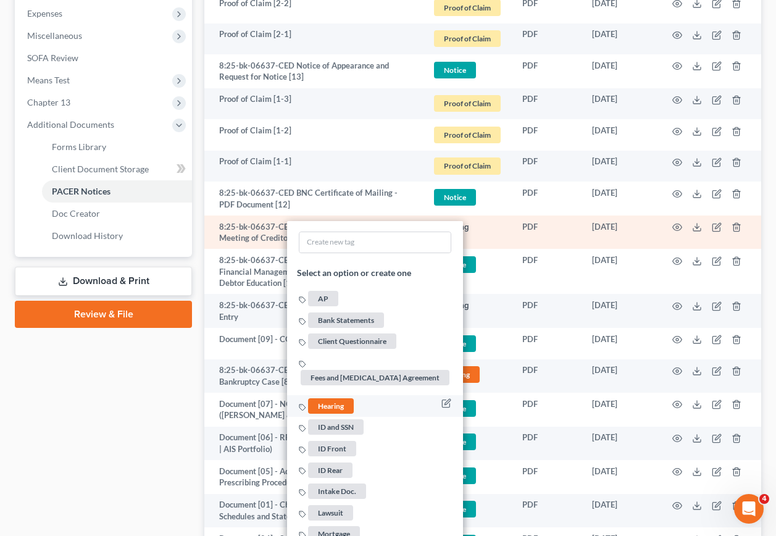
scroll to position [621, 0]
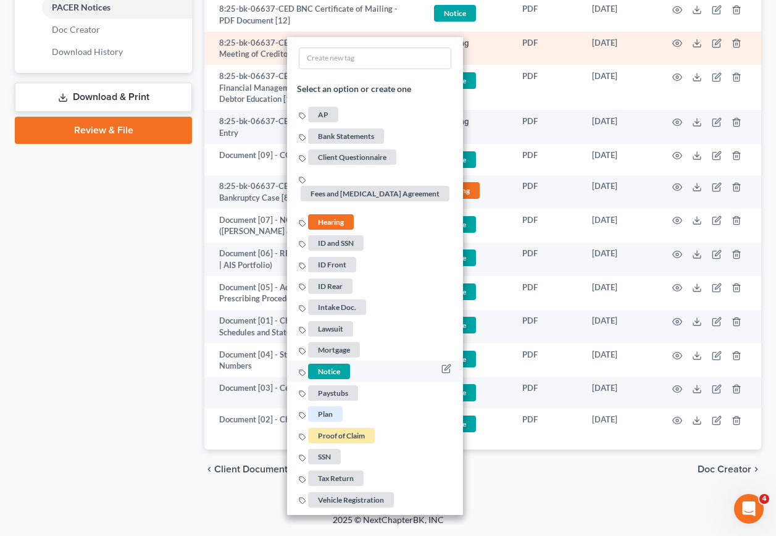
click at [314, 372] on span "Notice" at bounding box center [329, 370] width 42 height 15
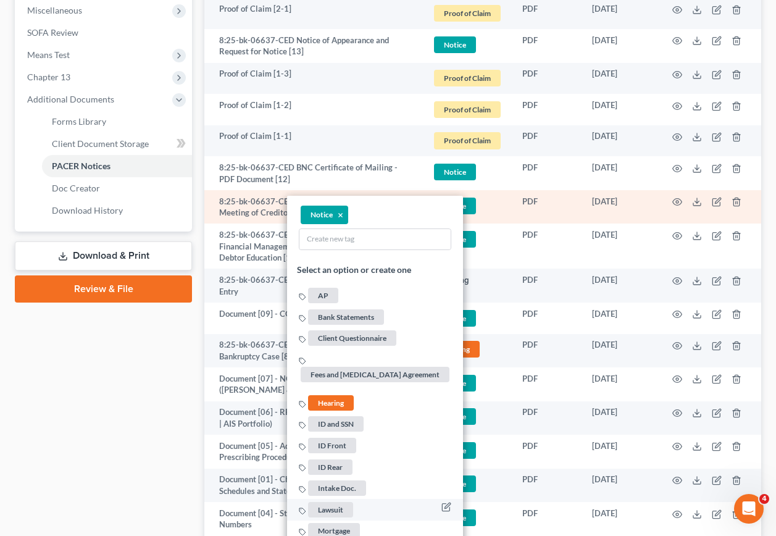
scroll to position [436, 0]
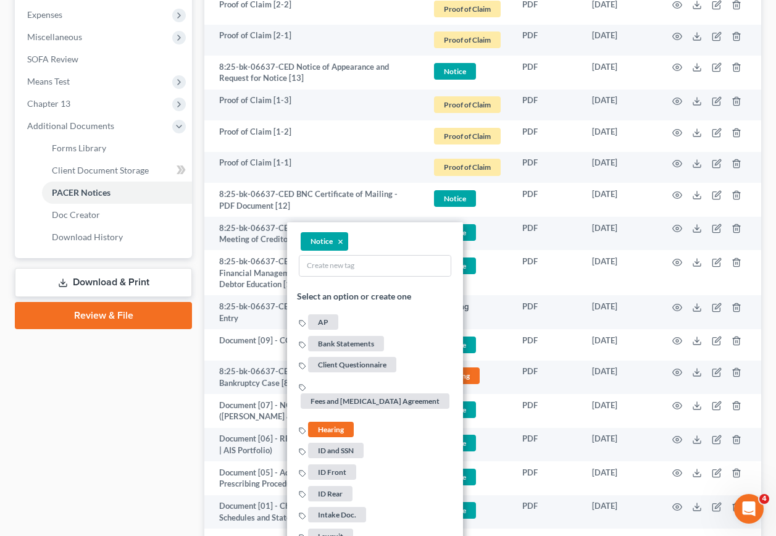
click at [178, 368] on div "Case Dashboard Payments Invoices Payments Payments Credit Report Client Profile" at bounding box center [104, 190] width 190 height 970
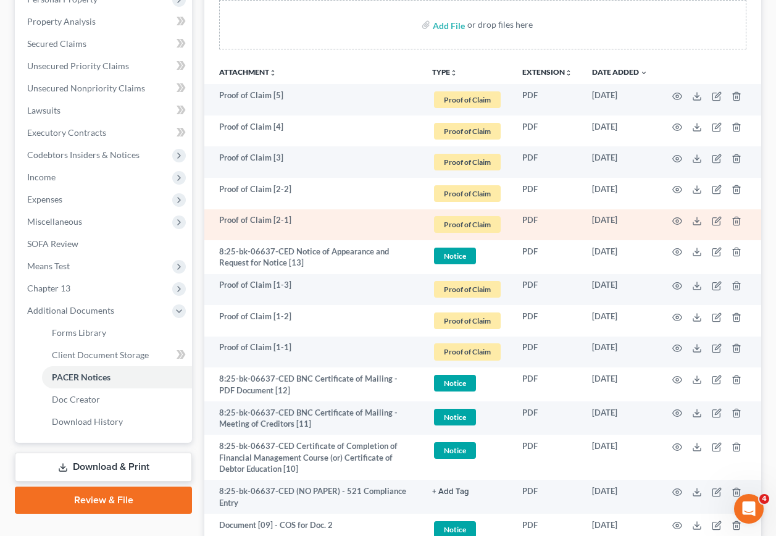
scroll to position [251, 0]
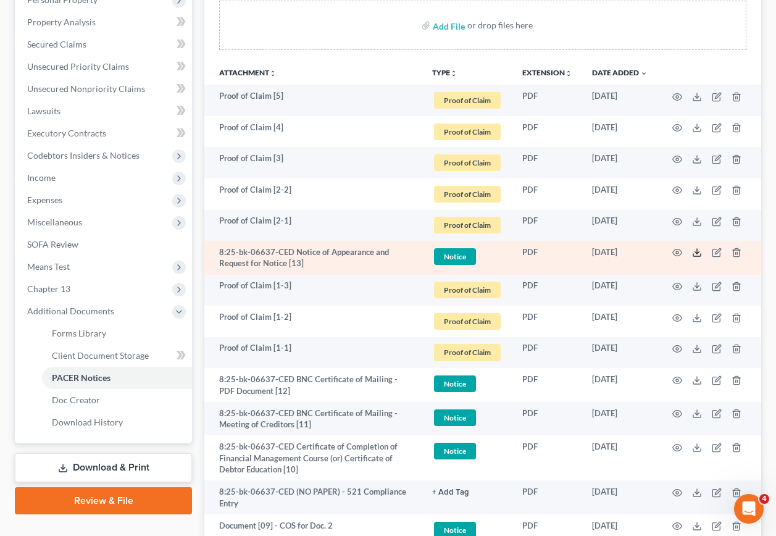
click at [697, 250] on icon at bounding box center [697, 253] width 10 height 10
click at [715, 254] on icon "button" at bounding box center [718, 252] width 6 height 6
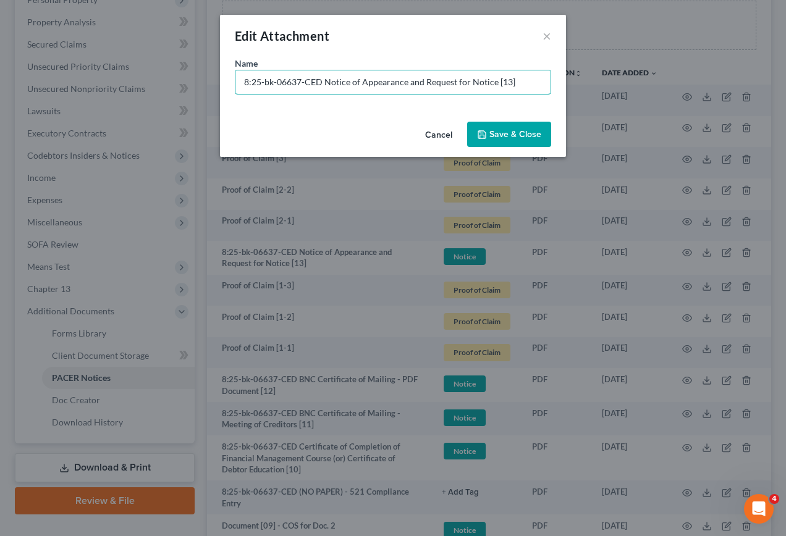
drag, startPoint x: 275, startPoint y: 96, endPoint x: 176, endPoint y: 94, distance: 98.9
click at [177, 94] on div "Edit Attachment × Name * 8:25-bk-06637-CED Notice of Appearance and Request for…" at bounding box center [393, 268] width 786 height 536
paste input "Document [02] -"
click at [294, 85] on input "Document [02] -" at bounding box center [392, 81] width 315 height 23
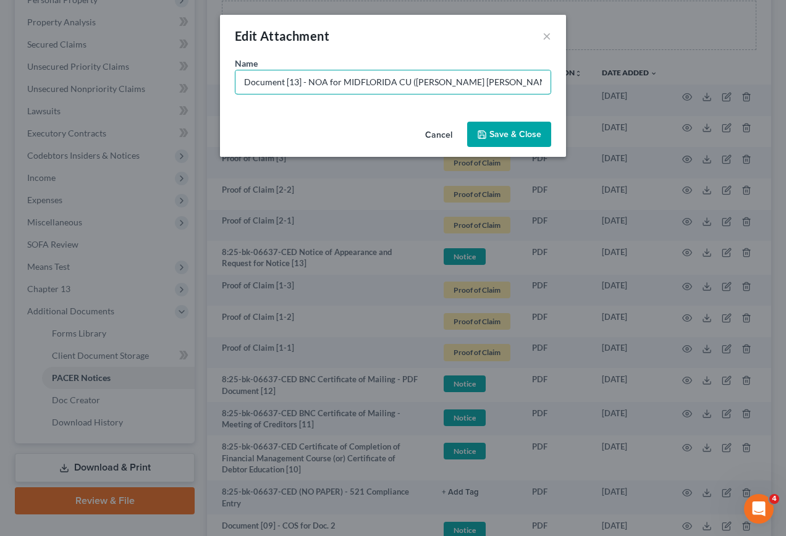
type input "Document [13] - NOA for MIDFLORIDA CU (George Zamora - Kass Shuler)"
click at [510, 136] on span "Save & Close" at bounding box center [515, 134] width 52 height 10
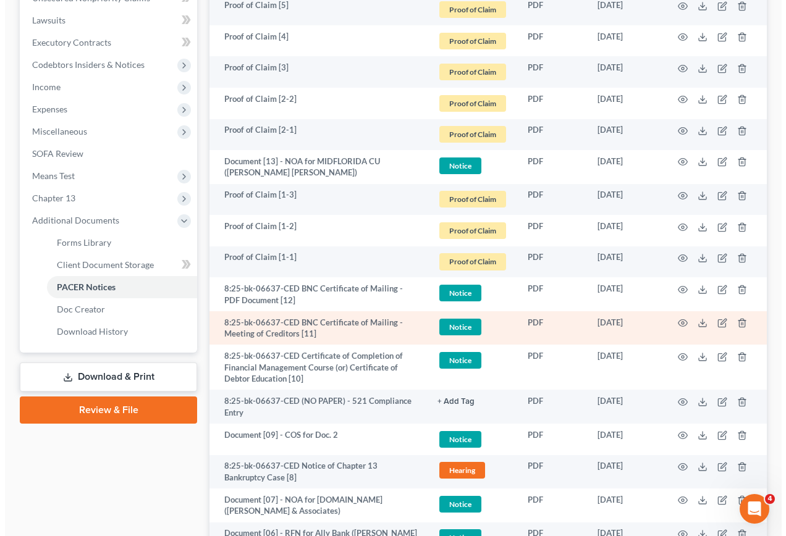
scroll to position [374, 0]
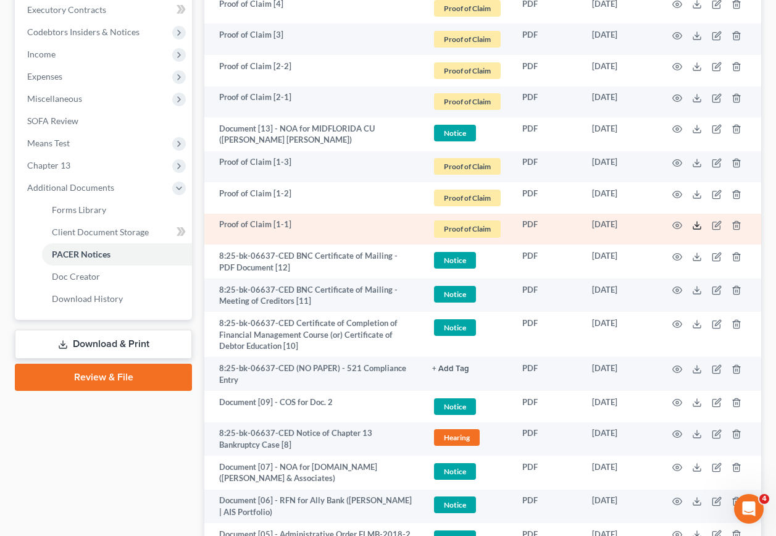
click at [698, 227] on polyline at bounding box center [697, 226] width 4 height 2
click at [720, 227] on icon "button" at bounding box center [717, 225] width 10 height 10
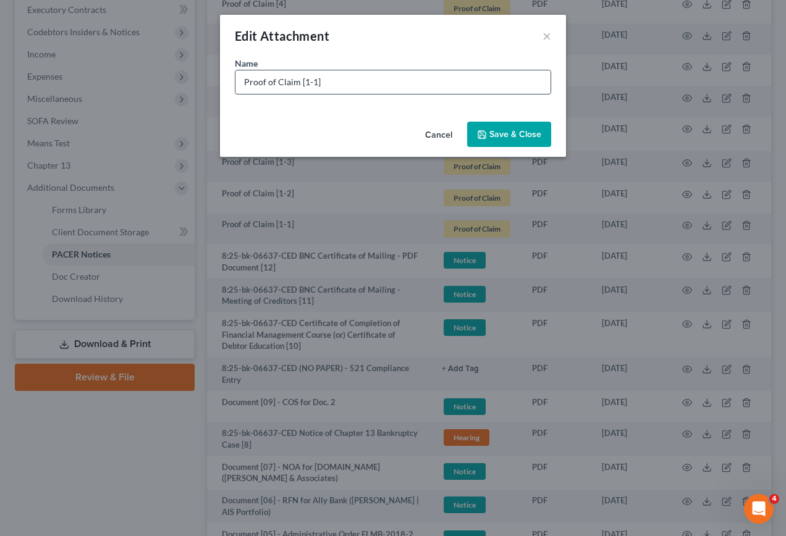
click at [303, 83] on input "Proof of Claim [1-1]" at bounding box center [392, 81] width 315 height 23
click at [343, 86] on input "Proof of Claim [01-1]" at bounding box center [392, 81] width 315 height 23
type input "Proof of Claim [01-1] - MidFlorida CU (S - $31,372.12 @ 3.49| U - $0.00 | A - $…"
click at [517, 133] on span "Save & Close" at bounding box center [515, 134] width 52 height 10
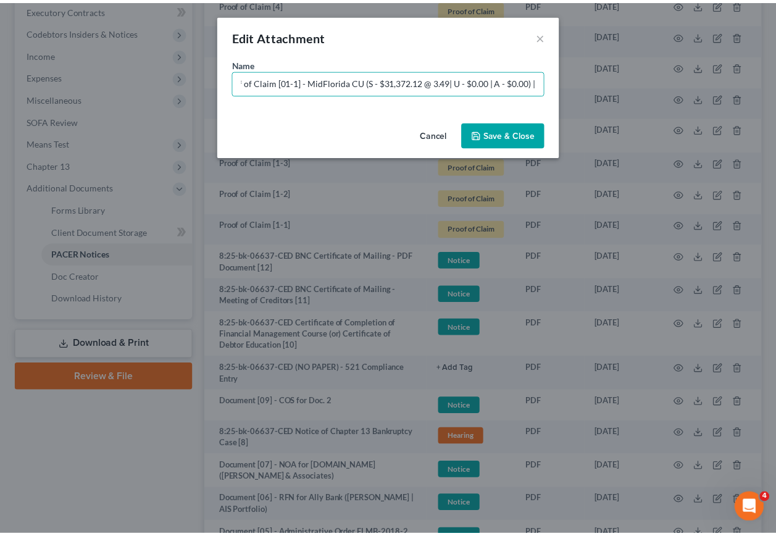
scroll to position [0, 0]
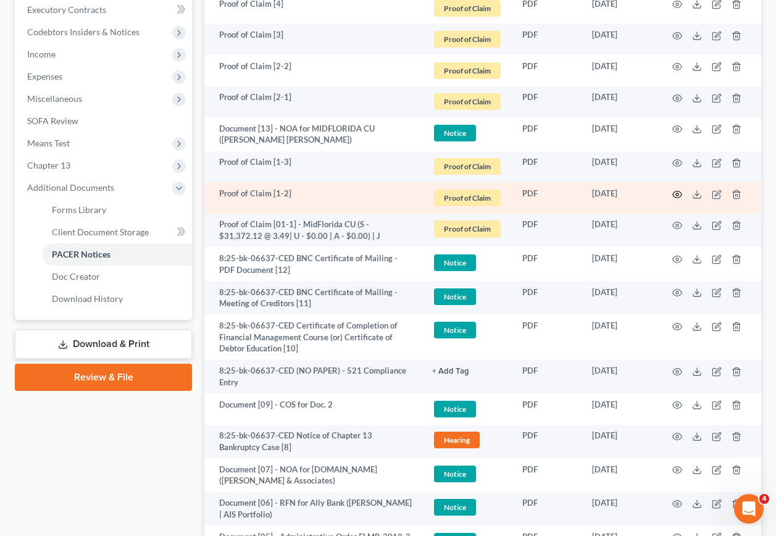
click at [676, 191] on icon "button" at bounding box center [677, 194] width 9 height 7
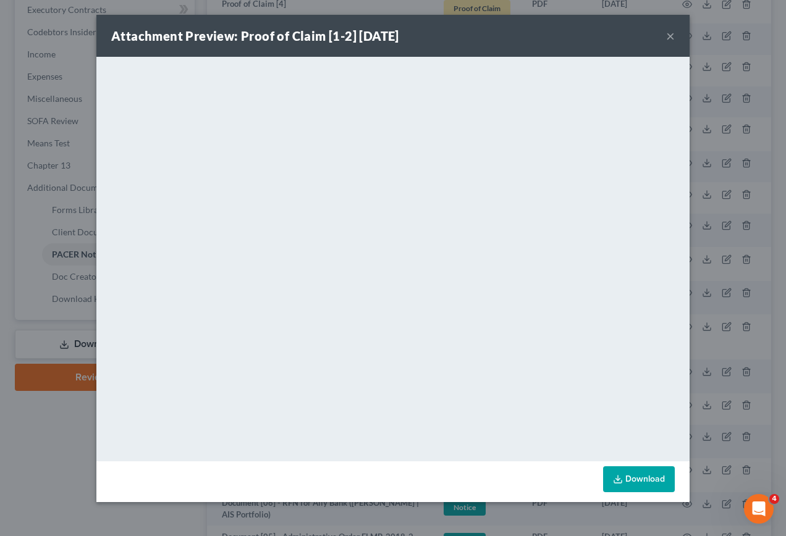
click at [669, 40] on button "×" at bounding box center [670, 35] width 9 height 15
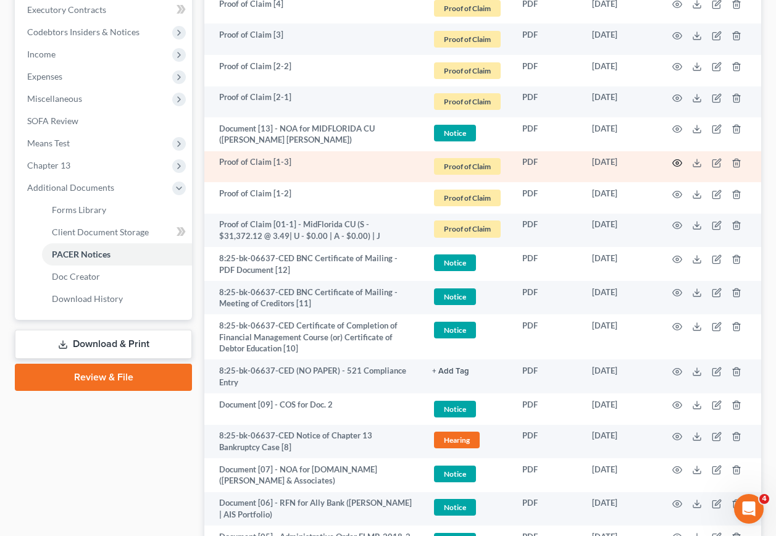
click at [674, 159] on icon "button" at bounding box center [678, 163] width 10 height 10
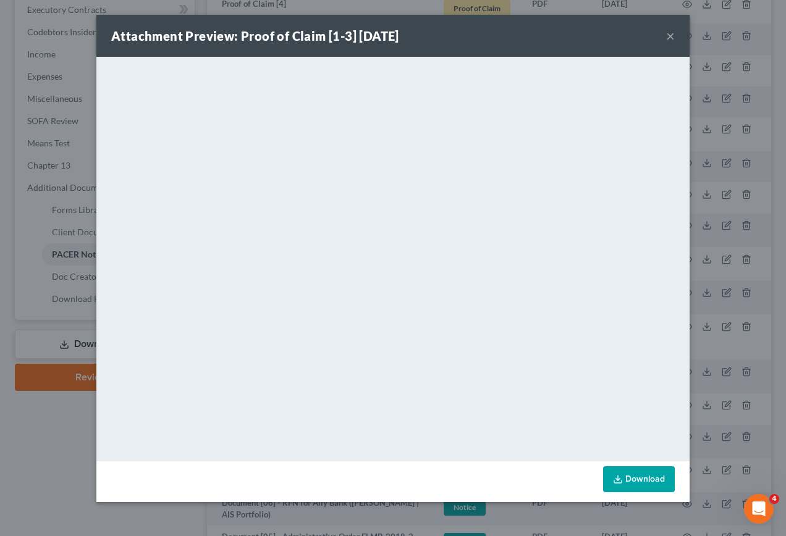
click at [669, 35] on button "×" at bounding box center [670, 35] width 9 height 15
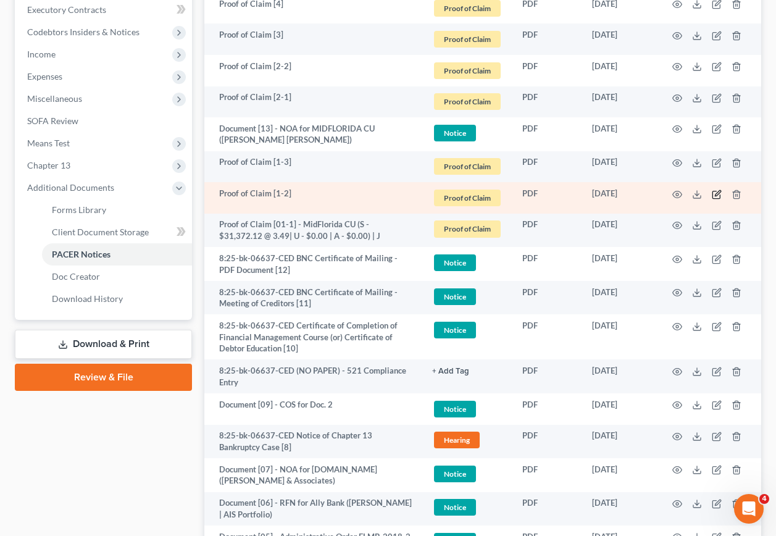
click at [715, 193] on icon "button" at bounding box center [717, 195] width 10 height 10
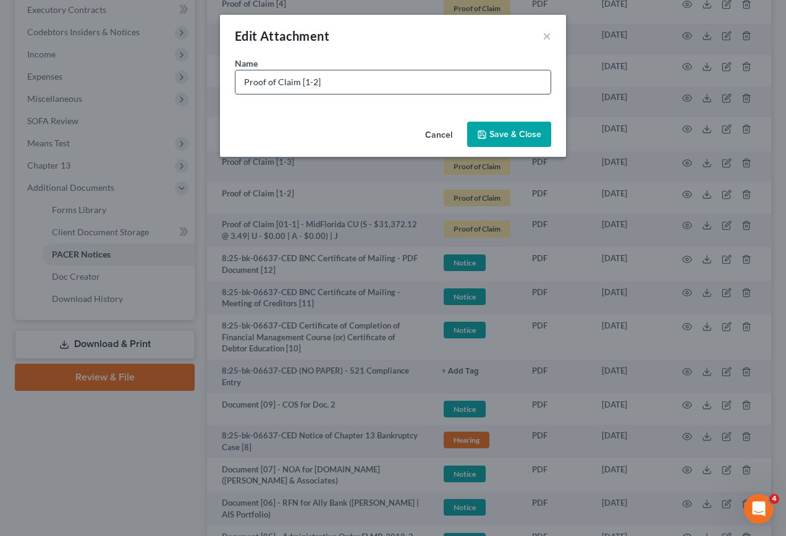
click at [303, 82] on input "Proof of Claim [1-2]" at bounding box center [392, 81] width 315 height 23
type input "Proof of Claim [01-2]"
drag, startPoint x: 495, startPoint y: 130, endPoint x: 511, endPoint y: 135, distance: 16.0
click at [496, 130] on span "Save & Close" at bounding box center [515, 134] width 52 height 10
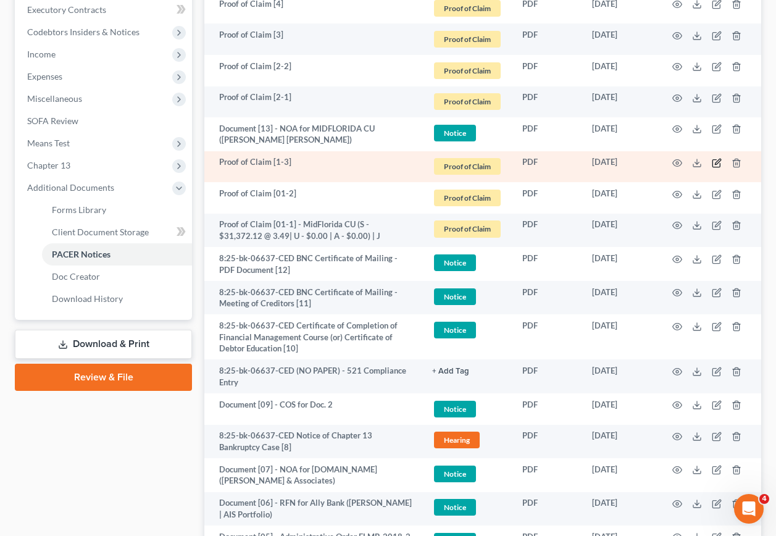
click at [715, 162] on icon "button" at bounding box center [717, 163] width 10 height 10
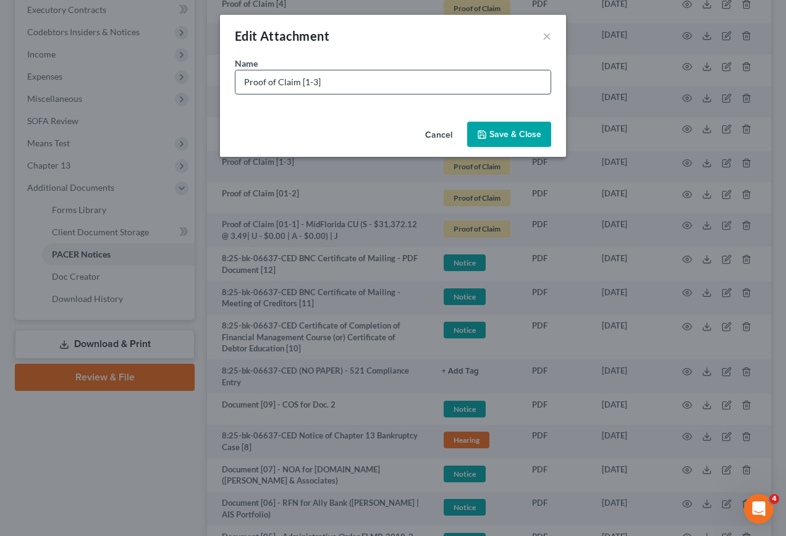
click at [304, 78] on input "Proof of Claim [1-3]" at bounding box center [392, 81] width 315 height 23
type input "Proof of Claim [01-3]"
click at [506, 133] on span "Save & Close" at bounding box center [515, 134] width 52 height 10
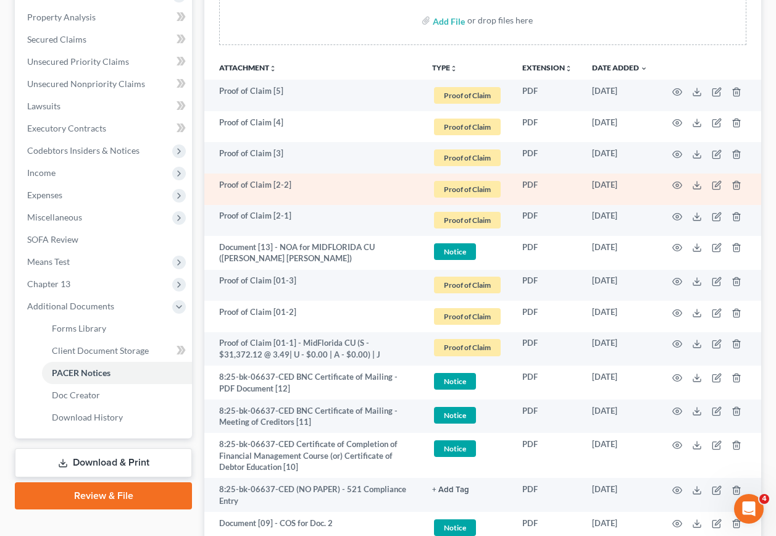
scroll to position [251, 0]
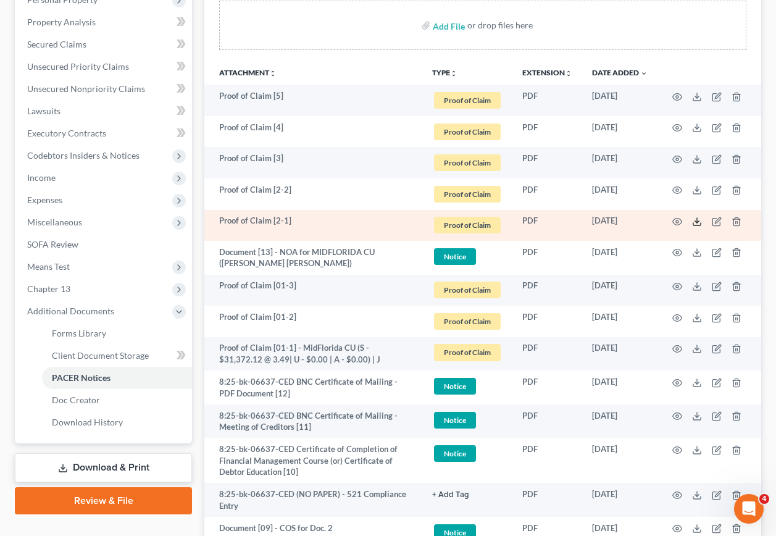
click at [695, 220] on icon at bounding box center [697, 222] width 10 height 10
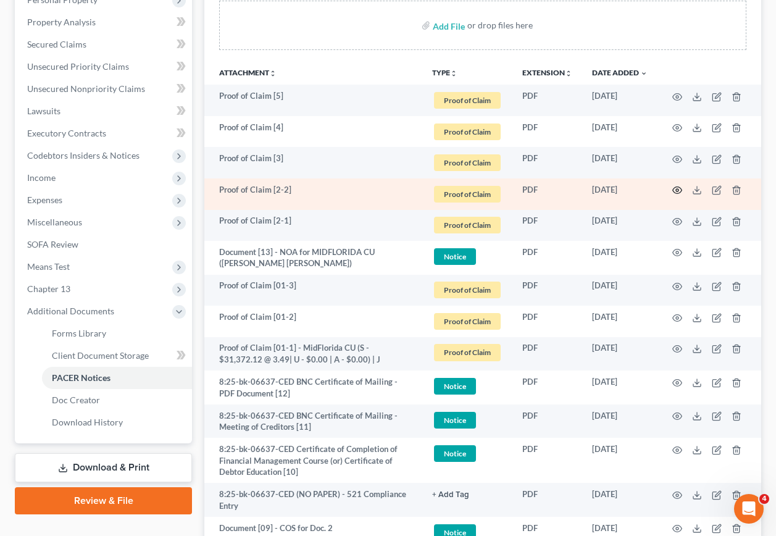
click at [681, 191] on icon "button" at bounding box center [678, 190] width 10 height 10
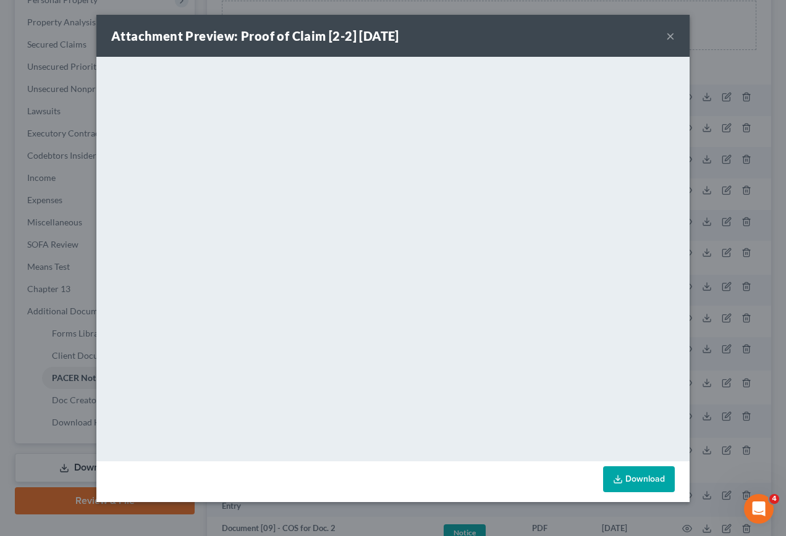
click at [669, 35] on button "×" at bounding box center [670, 35] width 9 height 15
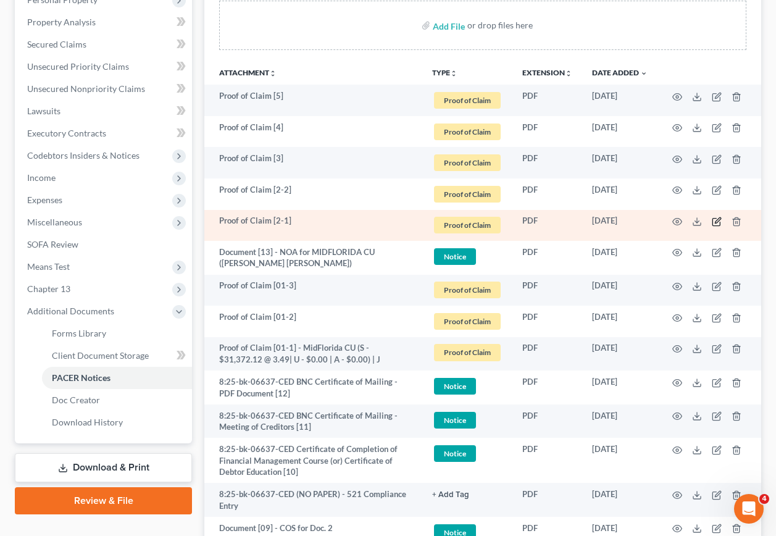
click at [717, 221] on icon "button" at bounding box center [717, 222] width 10 height 10
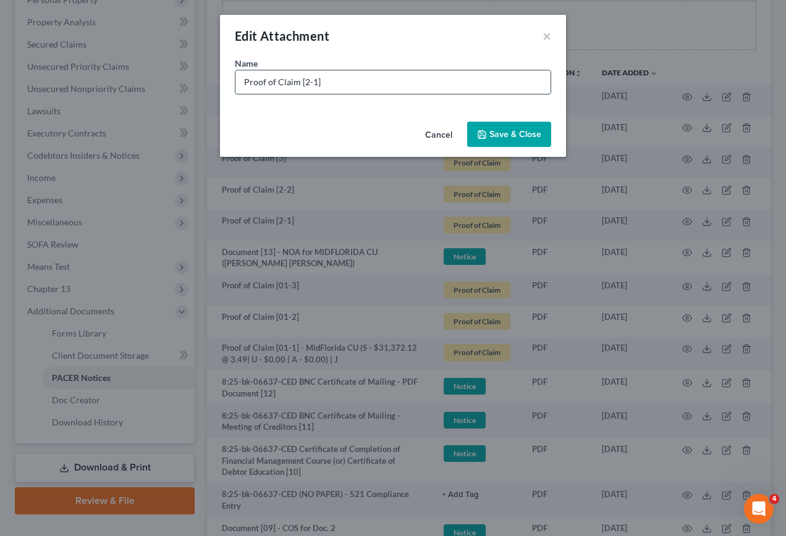
click at [303, 83] on input "Proof of Claim [2-1]" at bounding box center [392, 81] width 315 height 23
click at [371, 86] on input "Proof of Claim [02-1]" at bounding box center [392, 81] width 315 height 23
type input "Proof of Claim [02-1] - U.S. Dept. of Edu. (U - $56,303.69) | D"
click at [494, 125] on button "Save & Close" at bounding box center [509, 135] width 84 height 26
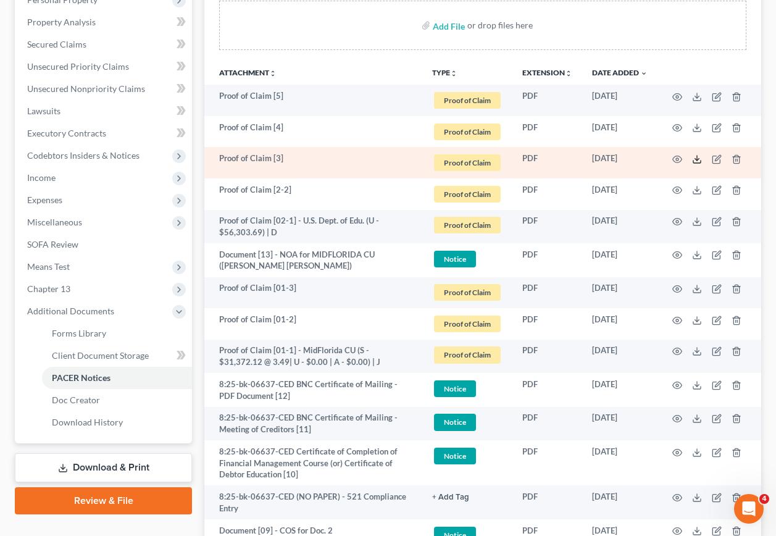
click at [700, 161] on icon at bounding box center [697, 159] width 10 height 10
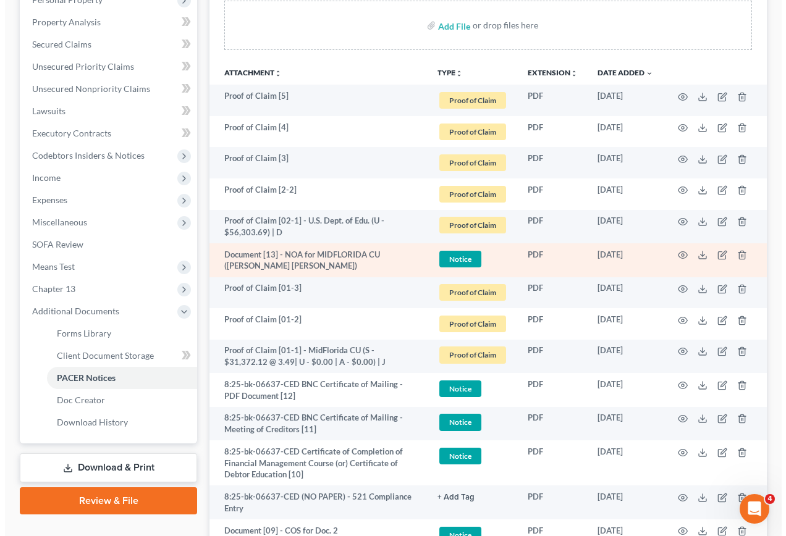
scroll to position [189, 0]
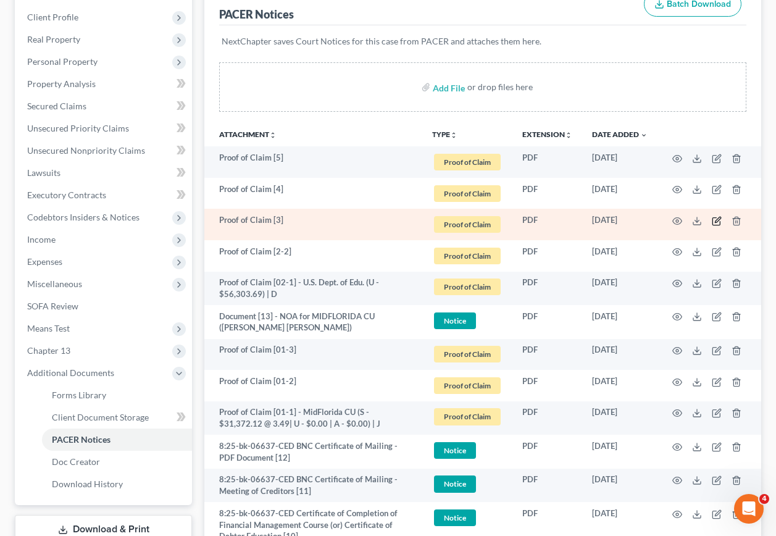
click at [715, 219] on icon "button" at bounding box center [717, 221] width 10 height 10
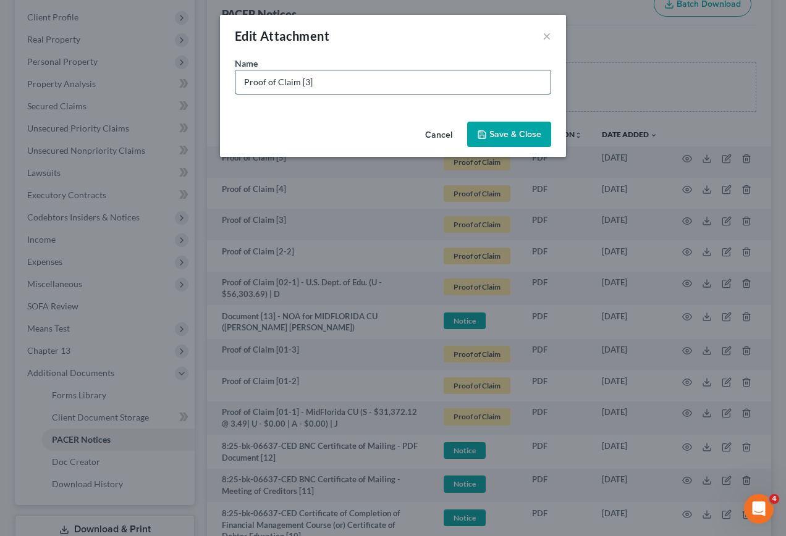
click at [357, 89] on input "Proof of Claim [3]" at bounding box center [392, 81] width 315 height 23
click at [304, 83] on input "Proof of Claim [3]" at bounding box center [392, 81] width 315 height 23
click at [419, 83] on input "Proof of Claim [03]" at bounding box center [392, 81] width 315 height 23
type input "Proof of Claim [03] - MidFlorida CU (U - $11,446.55) | J"
click at [514, 133] on span "Save & Close" at bounding box center [515, 134] width 52 height 10
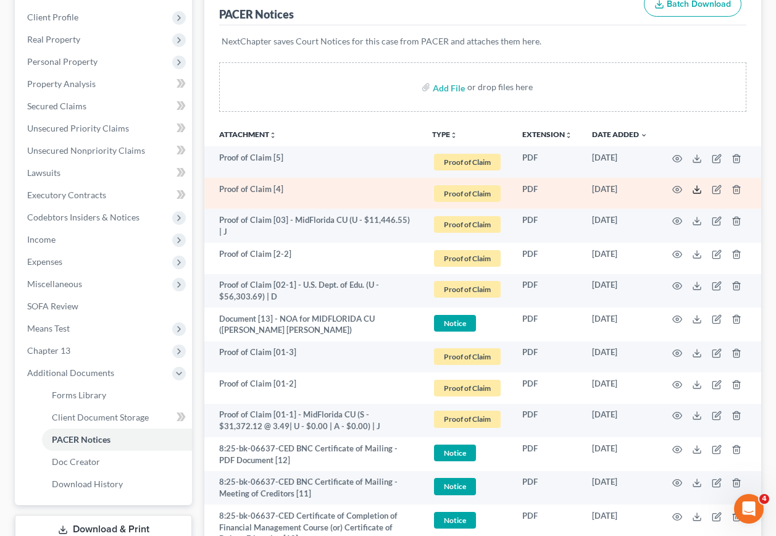
click at [695, 189] on icon at bounding box center [697, 190] width 10 height 10
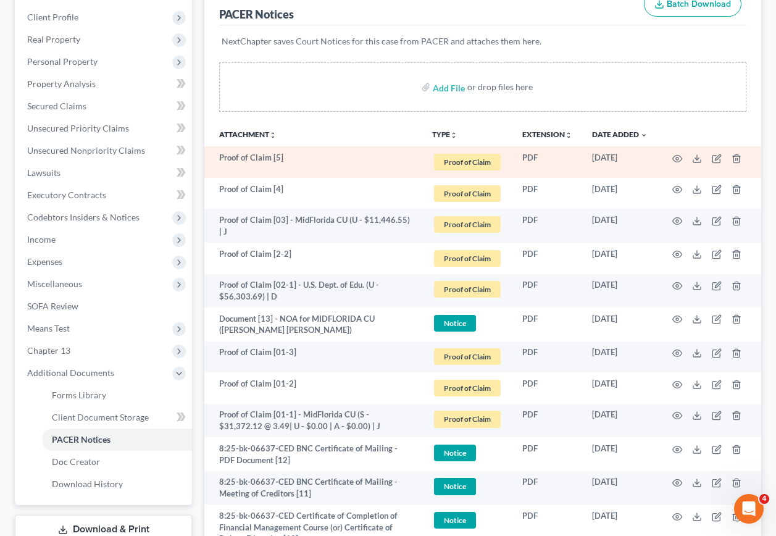
click at [702, 158] on td at bounding box center [710, 161] width 104 height 31
click at [698, 160] on icon at bounding box center [697, 159] width 10 height 10
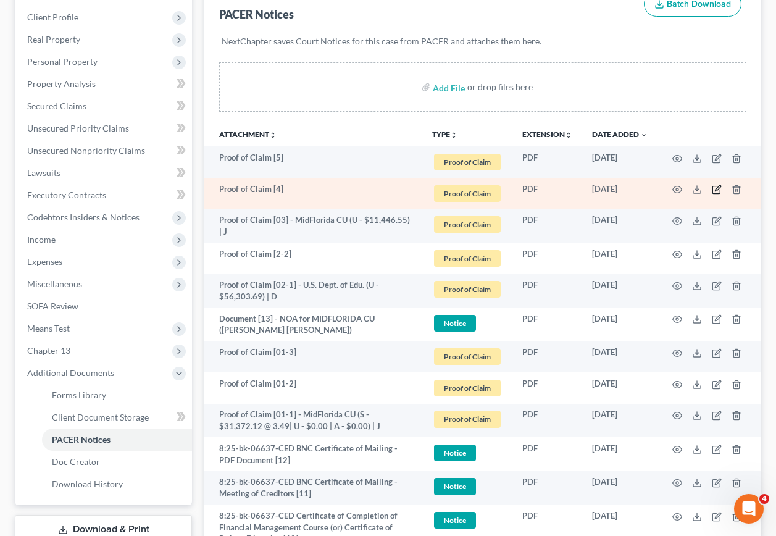
click at [718, 190] on icon "button" at bounding box center [718, 189] width 6 height 6
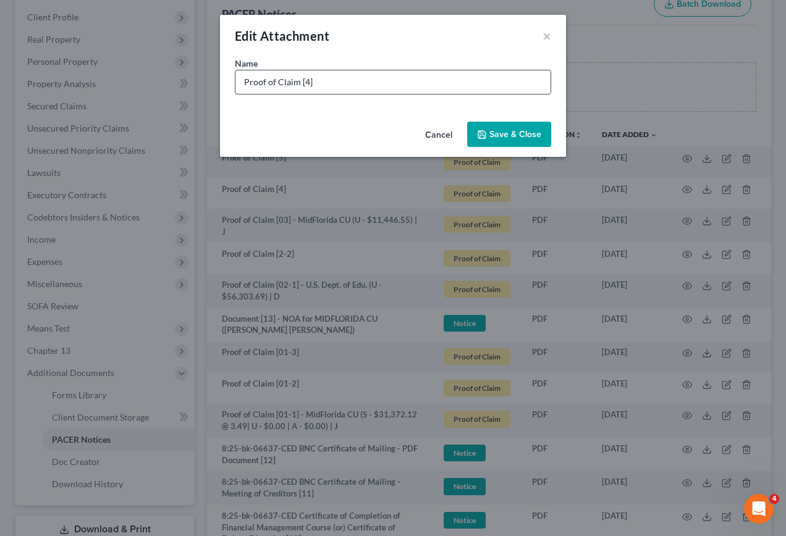
click at [302, 83] on input "Proof of Claim [4]" at bounding box center [392, 81] width 315 height 23
click at [453, 73] on input "Proof of Claim [04]" at bounding box center [392, 81] width 315 height 23
type input "Proof of Claim [04] - LoanDepot.com (S - $280,772.90 @ 3.250% | U - $0.00 | A -…"
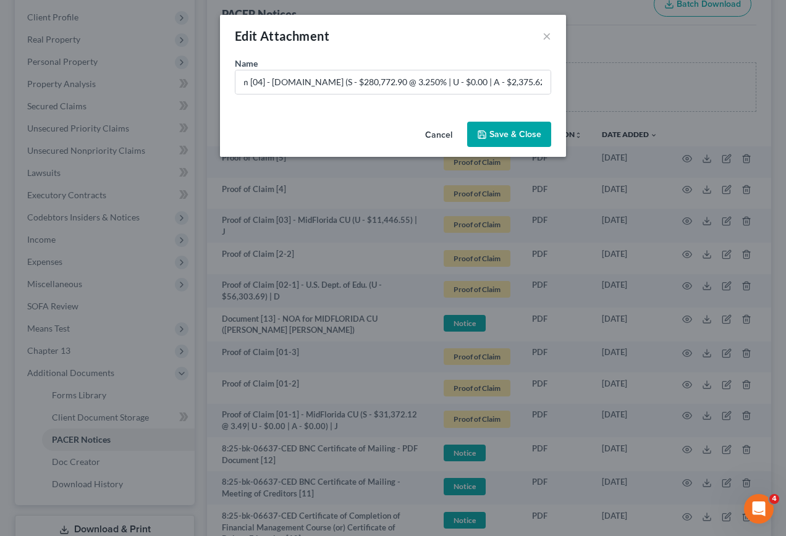
click at [498, 138] on span "Save & Close" at bounding box center [515, 134] width 52 height 10
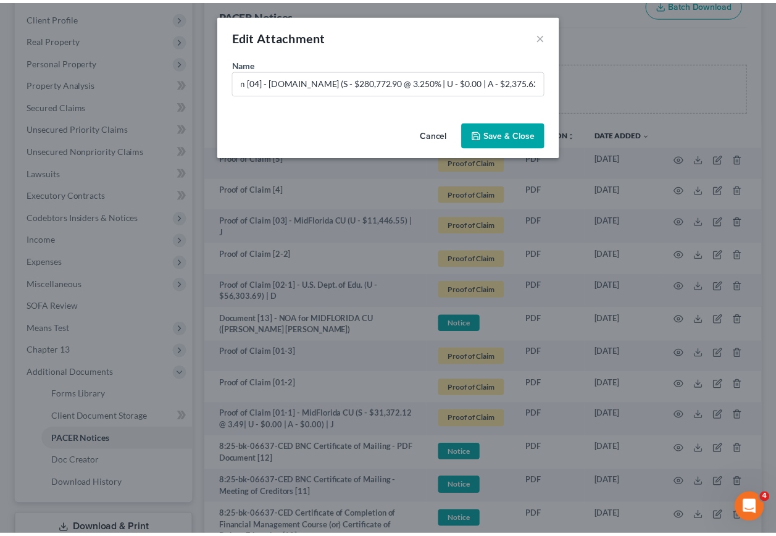
scroll to position [0, 0]
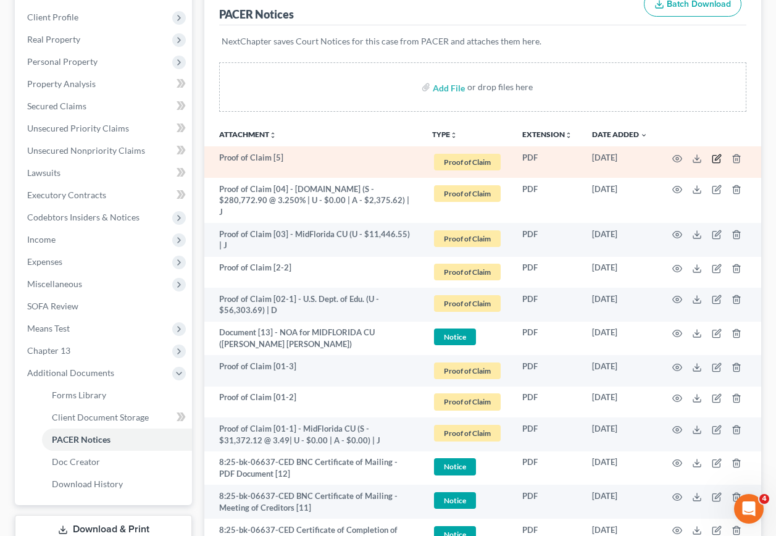
click at [718, 158] on icon "button" at bounding box center [717, 159] width 10 height 10
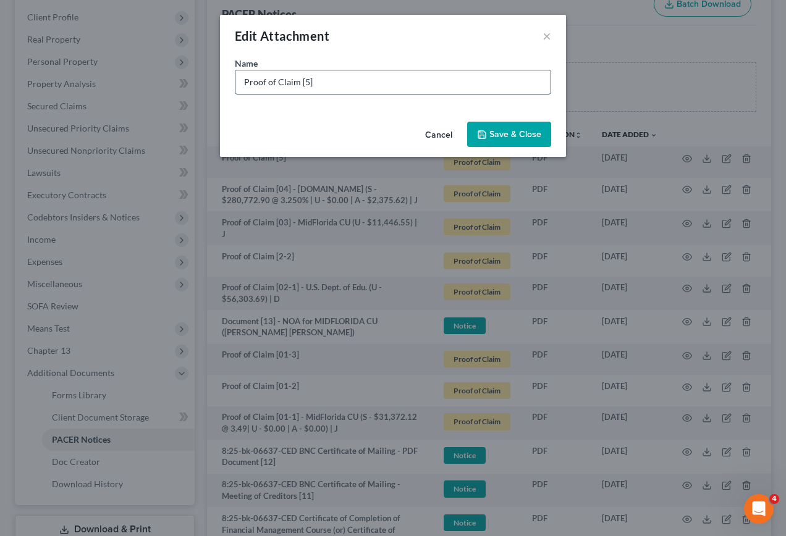
drag, startPoint x: 355, startPoint y: 79, endPoint x: 338, endPoint y: 78, distance: 16.7
click at [355, 79] on input "Proof of Claim [5]" at bounding box center [392, 81] width 315 height 23
click at [303, 79] on input "Proof of Claim [5]" at bounding box center [392, 81] width 315 height 23
click at [350, 88] on input "Proof of Claim [05]" at bounding box center [392, 81] width 315 height 23
type input "Proof of Claim [05] - Jefferson Capital (U - $1,276.38) | D"
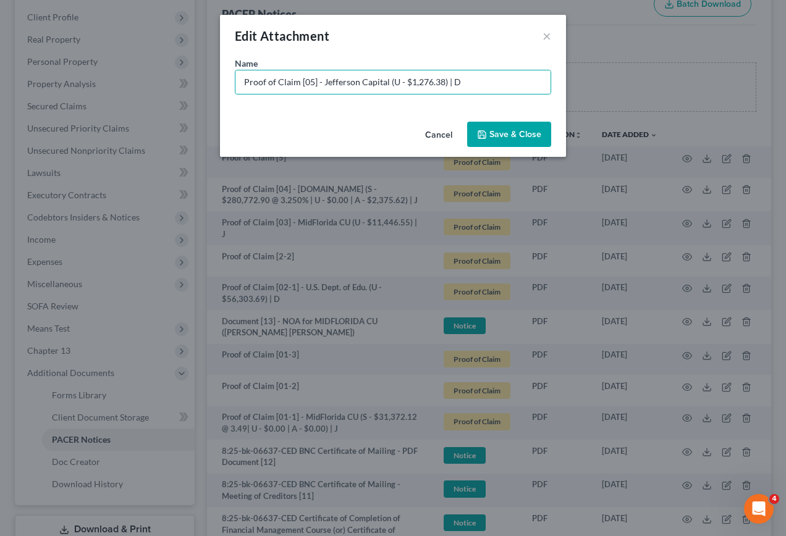
click at [502, 137] on span "Save & Close" at bounding box center [515, 134] width 52 height 10
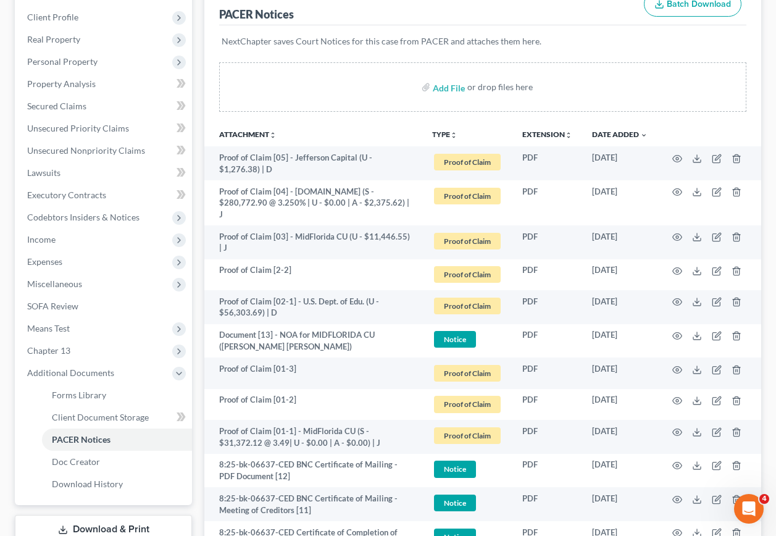
scroll to position [621, 0]
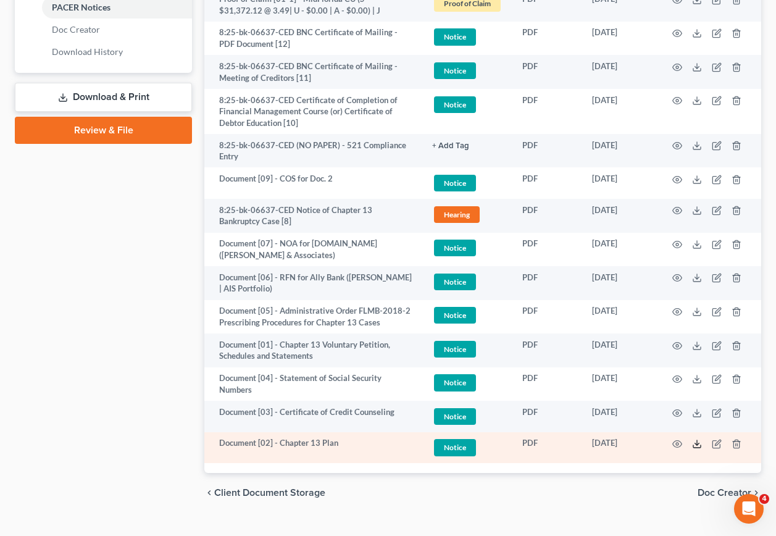
click at [696, 445] on icon at bounding box center [697, 446] width 7 height 2
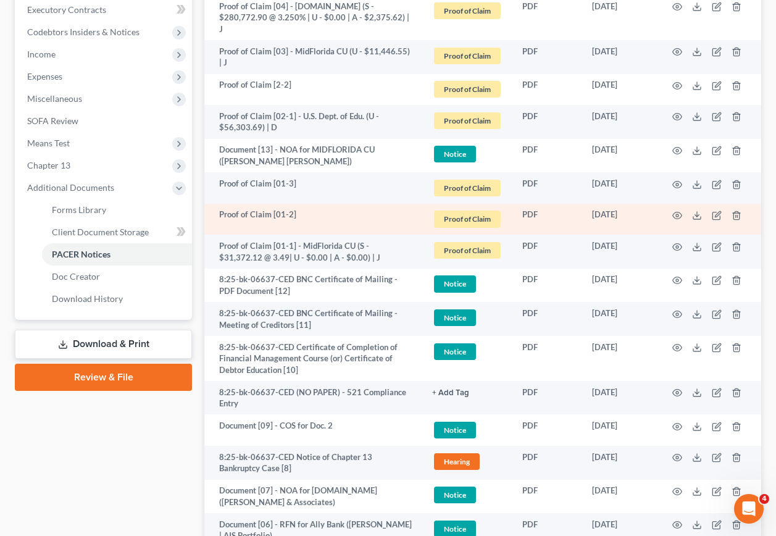
scroll to position [251, 0]
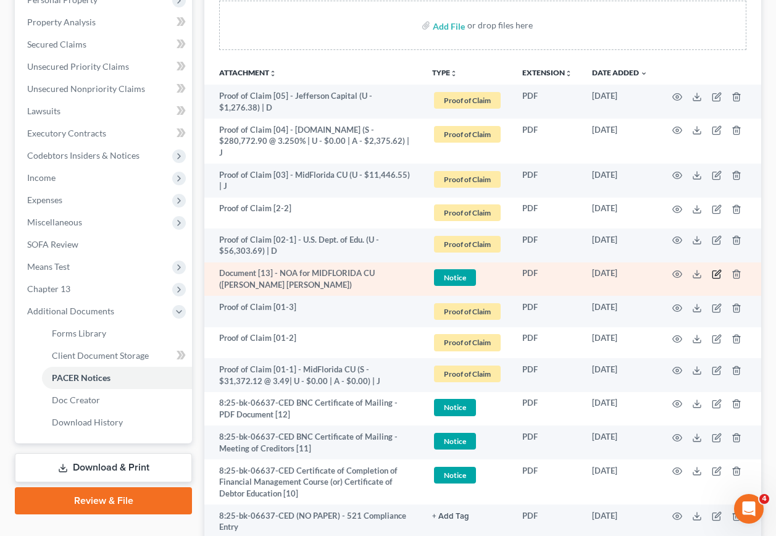
click at [718, 270] on icon "button" at bounding box center [718, 273] width 6 height 6
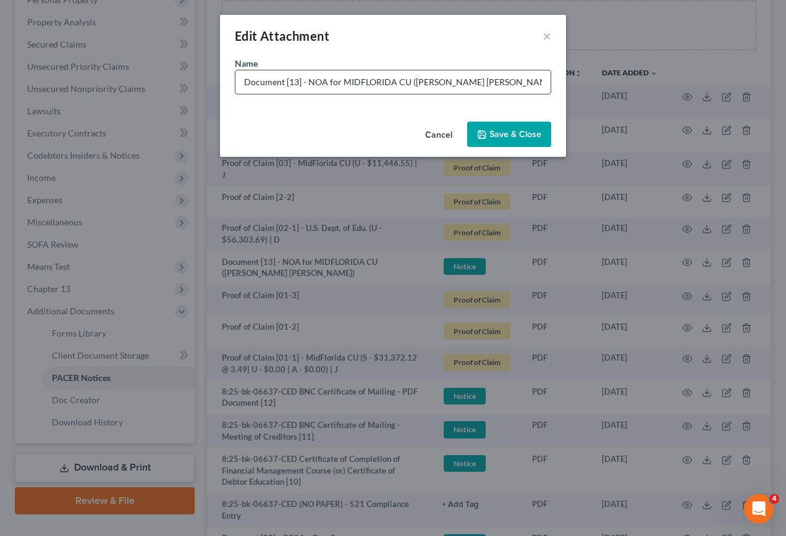
drag, startPoint x: 348, startPoint y: 81, endPoint x: 393, endPoint y: 80, distance: 44.5
click at [393, 80] on input "Document [13] - NOA for MIDFLORIDA CU (George Zamora - Kass Shuler)" at bounding box center [392, 81] width 315 height 23
type input "Document [13] - NOA for MidFlorida CU (George Zamora - Kass Shuler)"
click at [499, 126] on button "Save & Close" at bounding box center [509, 135] width 84 height 26
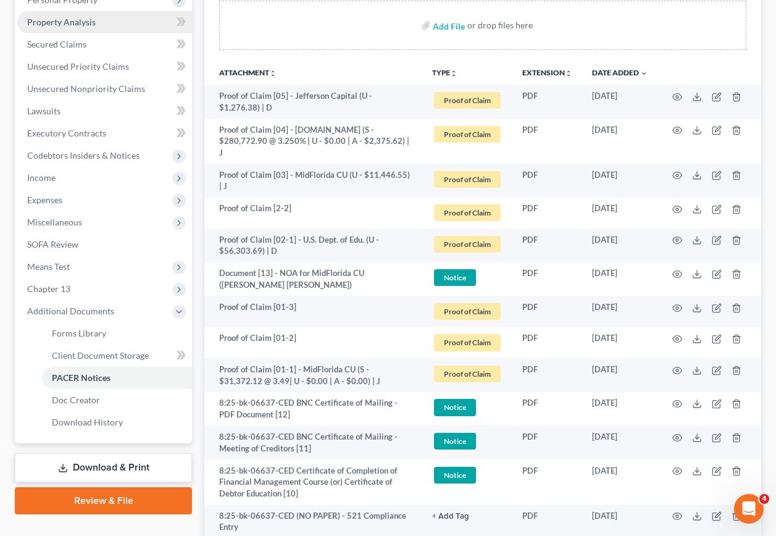
click at [93, 28] on link "Property Analysis" at bounding box center [104, 22] width 175 height 22
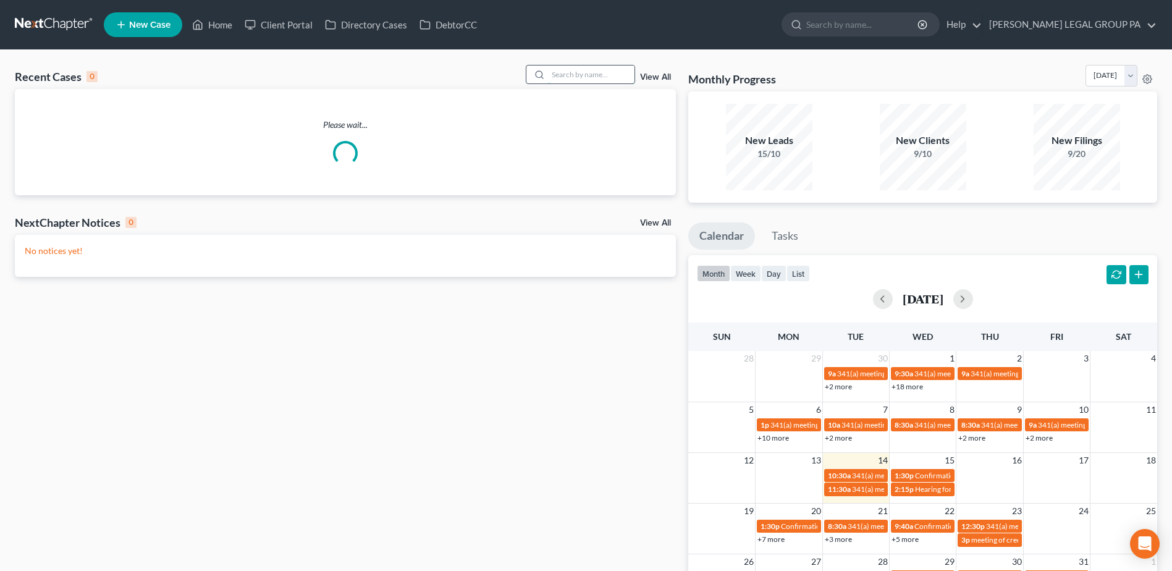
click at [574, 78] on input "search" at bounding box center [591, 74] width 86 height 18
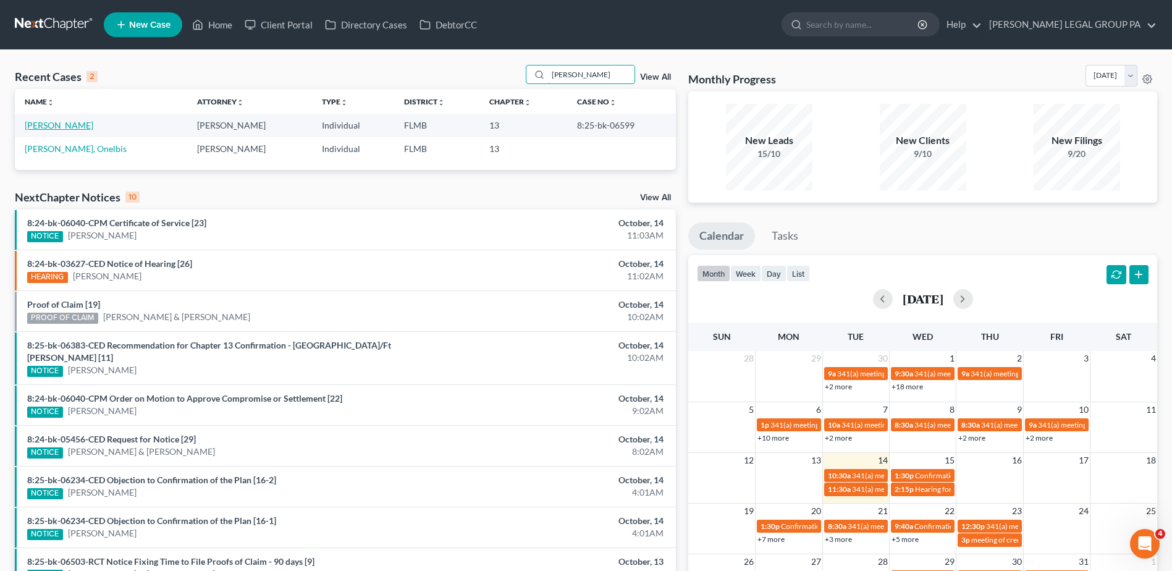
type input "[PERSON_NAME]"
click at [56, 127] on link "[PERSON_NAME]" at bounding box center [59, 125] width 69 height 10
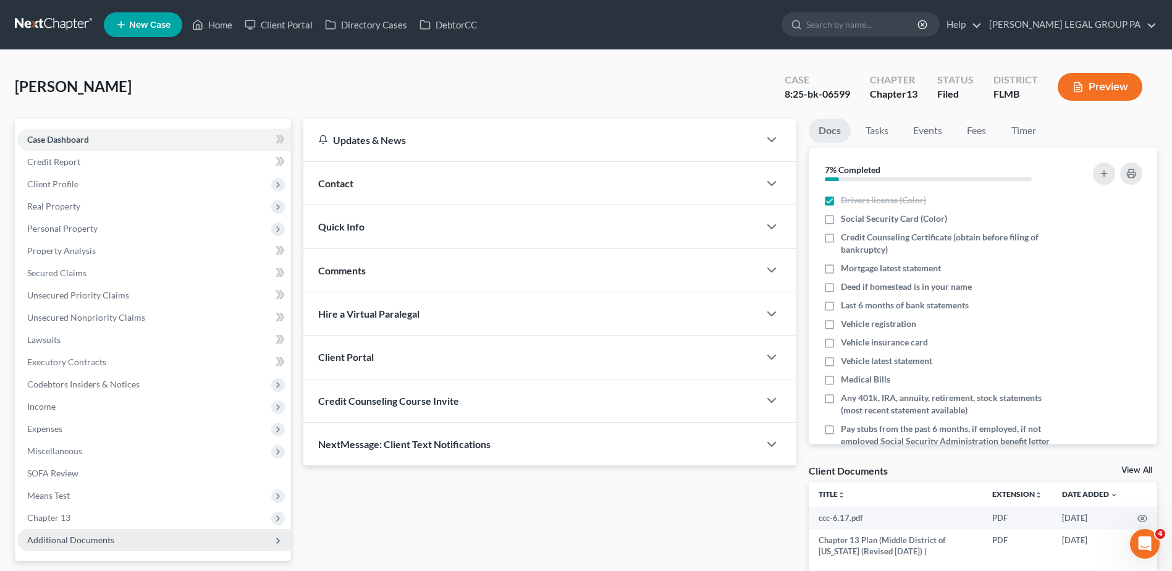
click at [96, 544] on span "Additional Documents" at bounding box center [70, 539] width 87 height 10
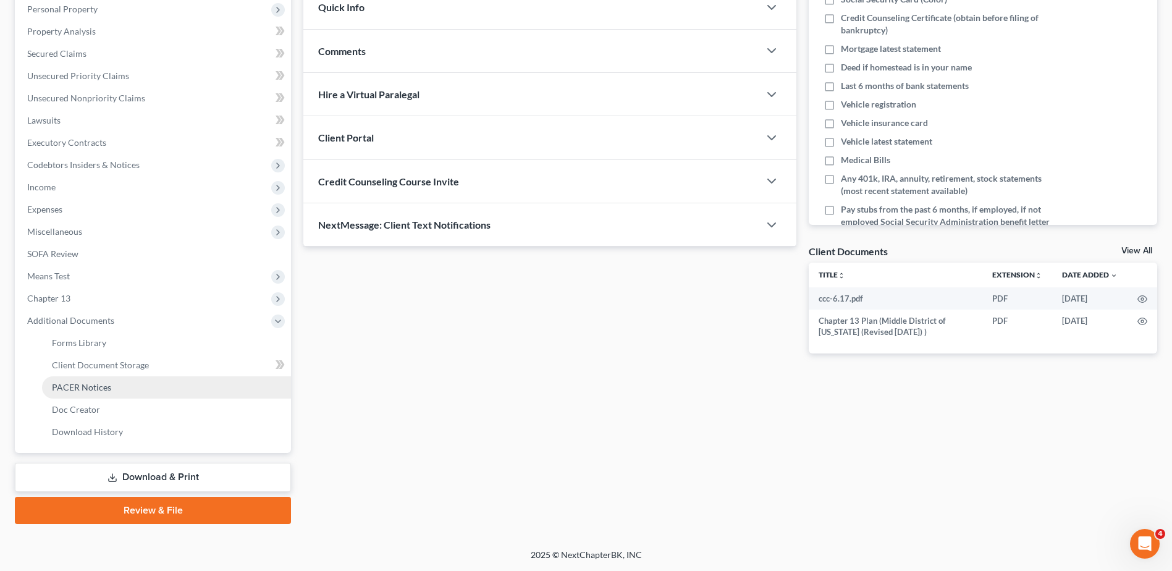
click at [117, 390] on link "PACER Notices" at bounding box center [166, 387] width 249 height 22
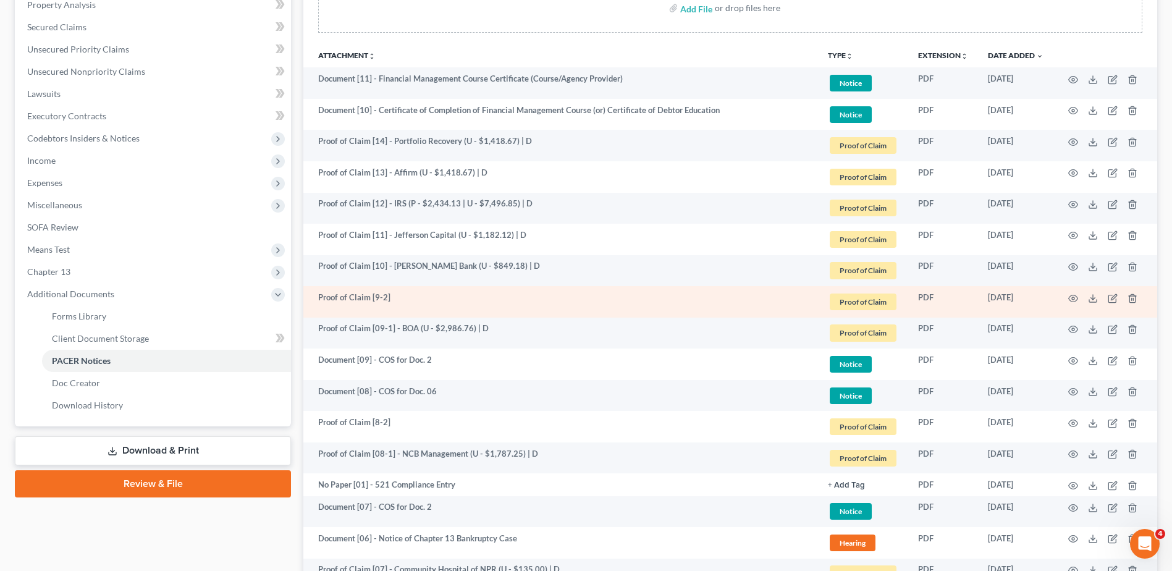
scroll to position [247, 0]
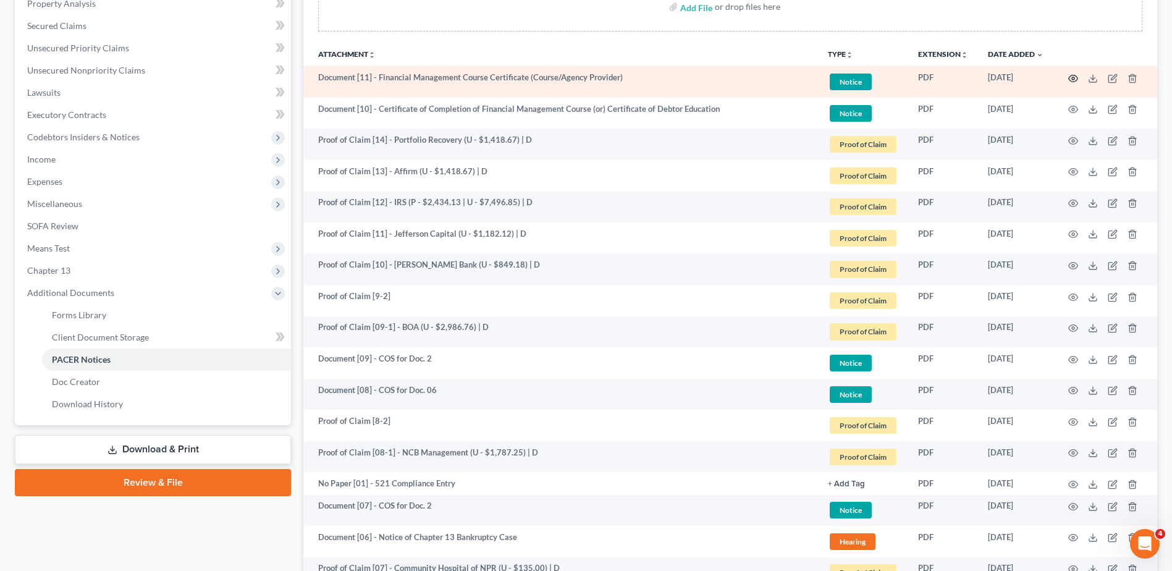
click at [1077, 77] on icon "button" at bounding box center [1072, 78] width 9 height 7
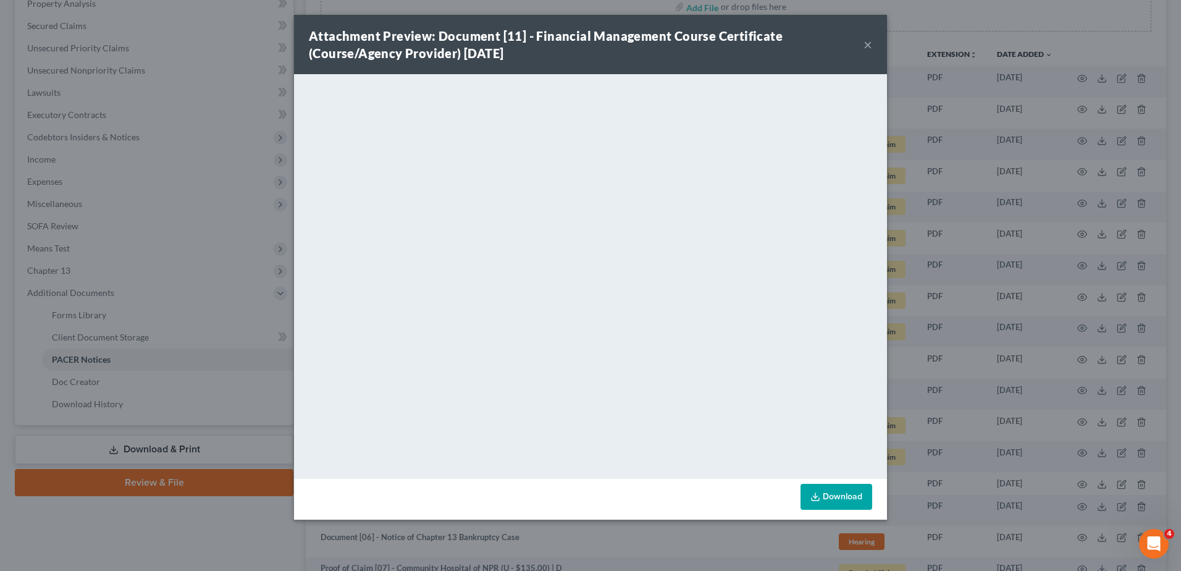
click at [871, 43] on button "×" at bounding box center [867, 44] width 9 height 15
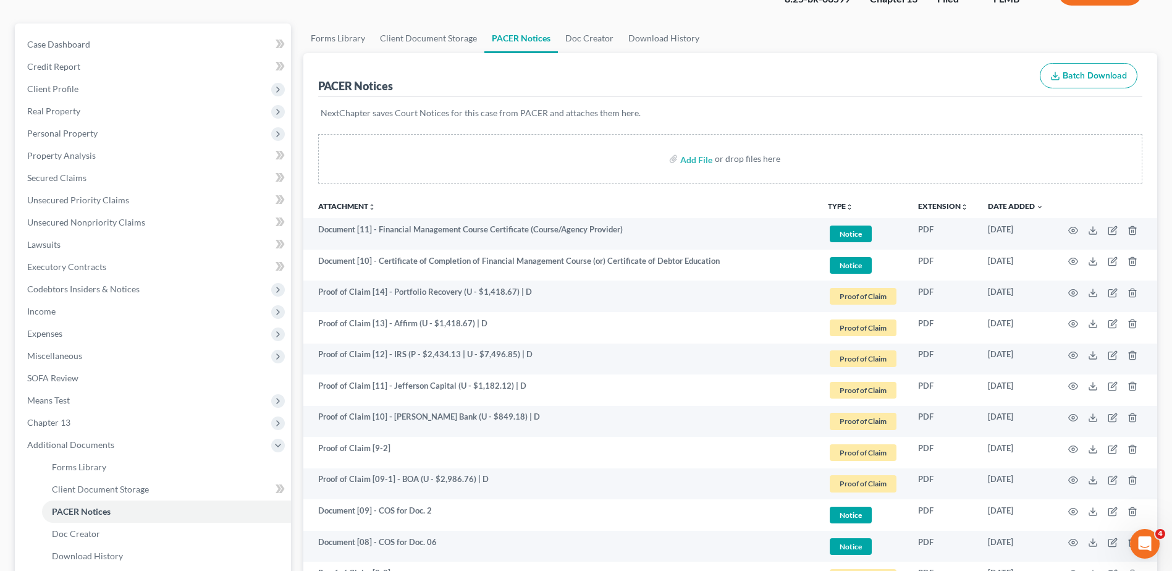
scroll to position [0, 0]
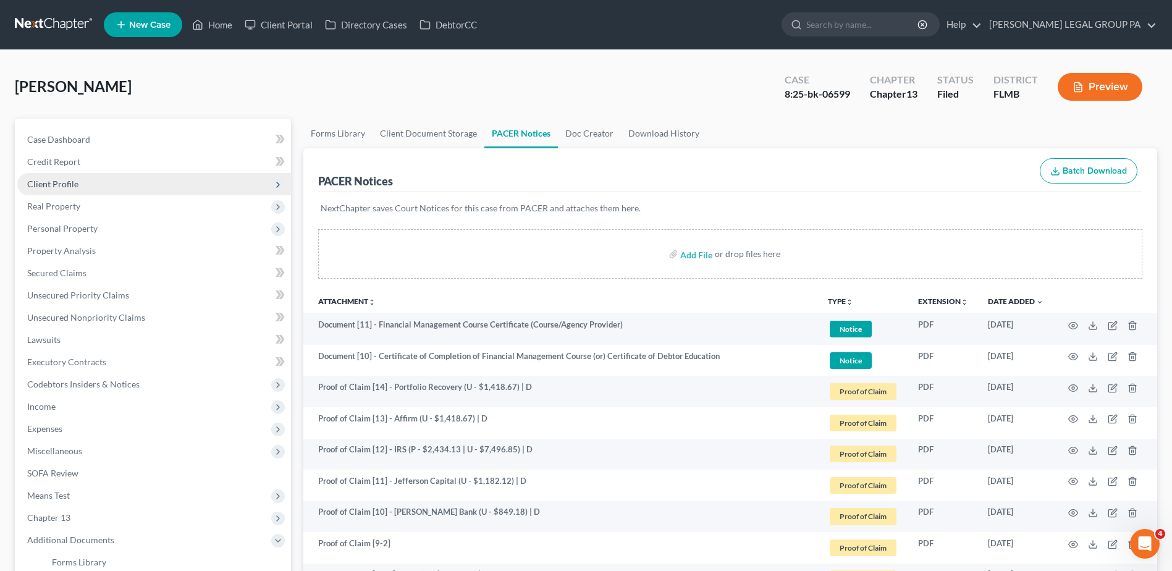
click at [57, 188] on span "Client Profile" at bounding box center [52, 183] width 51 height 10
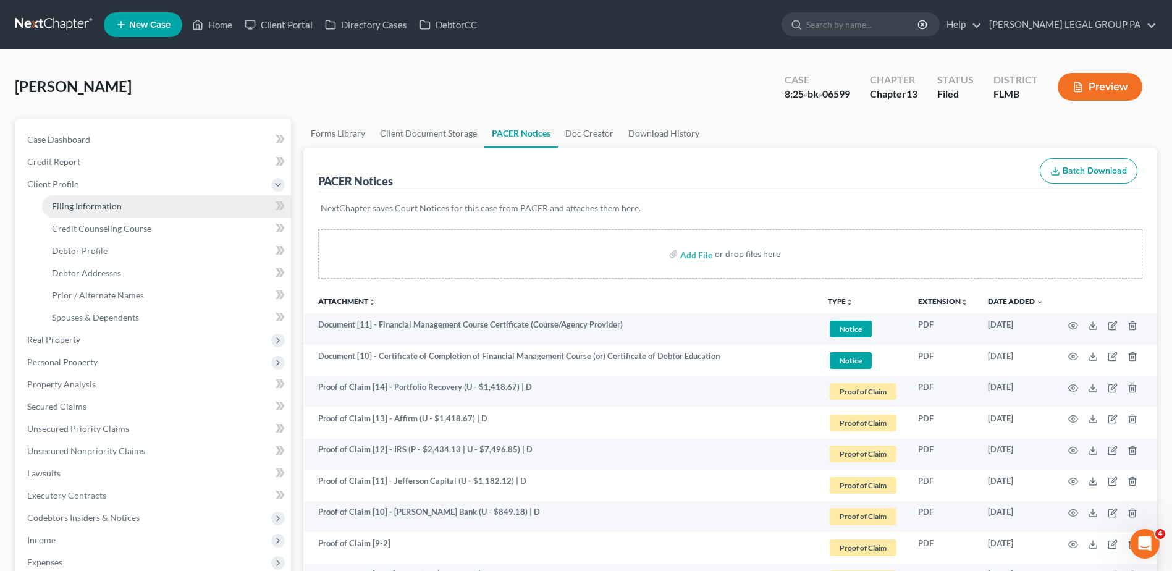
click at [93, 209] on span "Filing Information" at bounding box center [87, 206] width 70 height 10
select select "1"
select select "0"
select select "3"
select select "15"
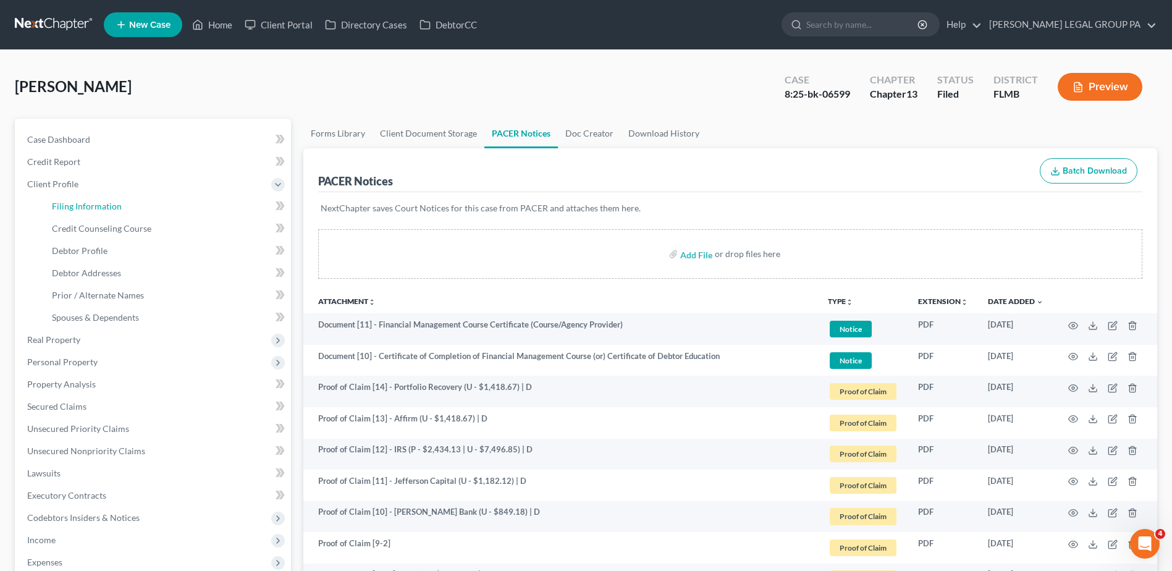
select select "0"
select select "9"
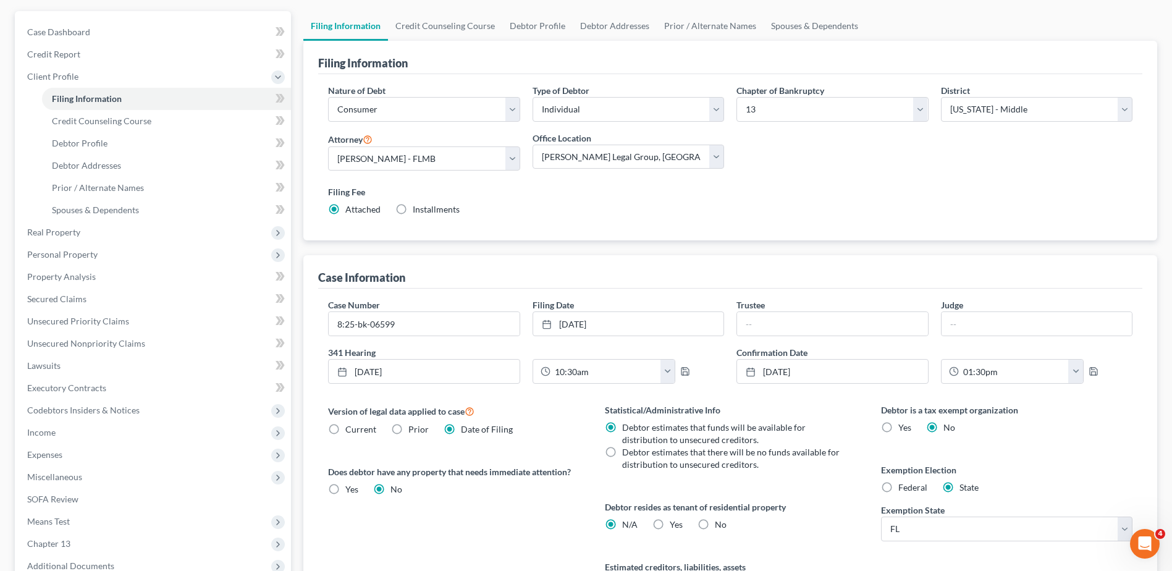
scroll to position [124, 0]
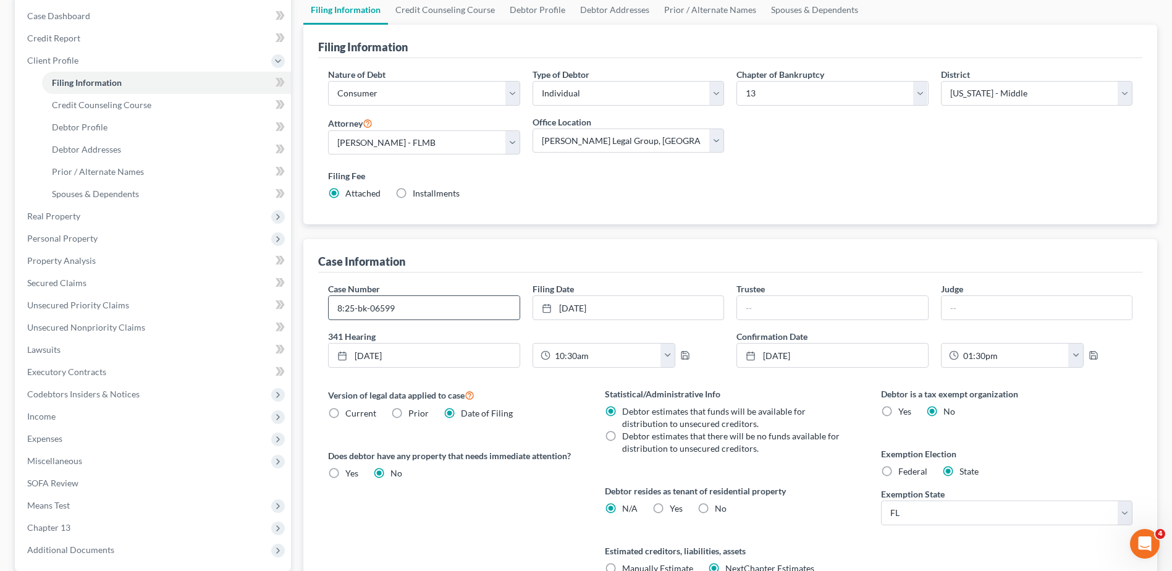
click at [435, 308] on input "8:25-bk-06599" at bounding box center [424, 307] width 190 height 23
type input "8:25-bk-06599-CED"
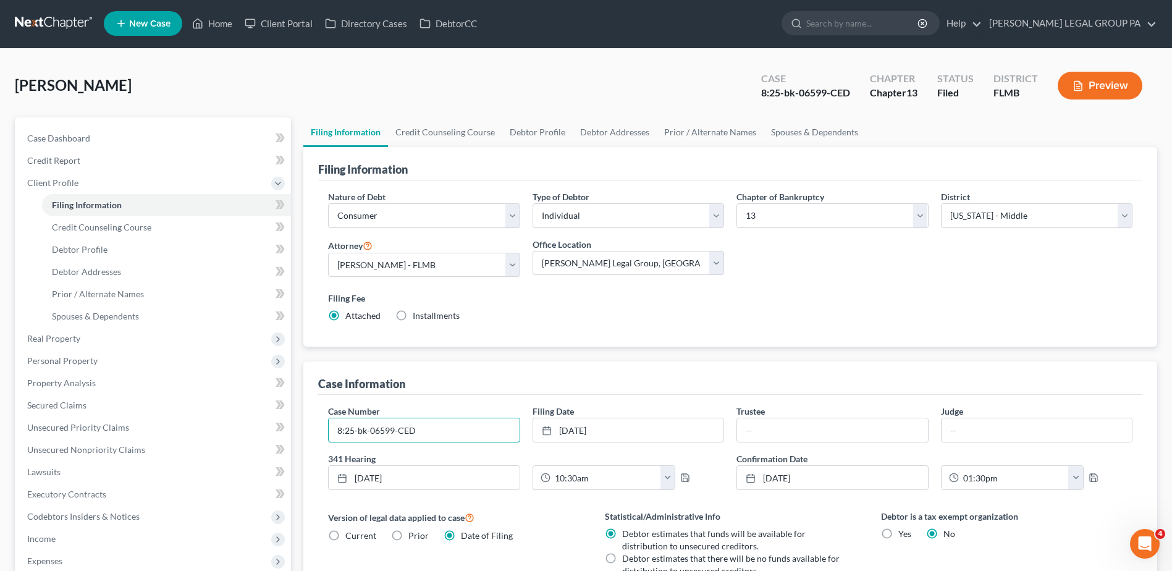
scroll to position [0, 0]
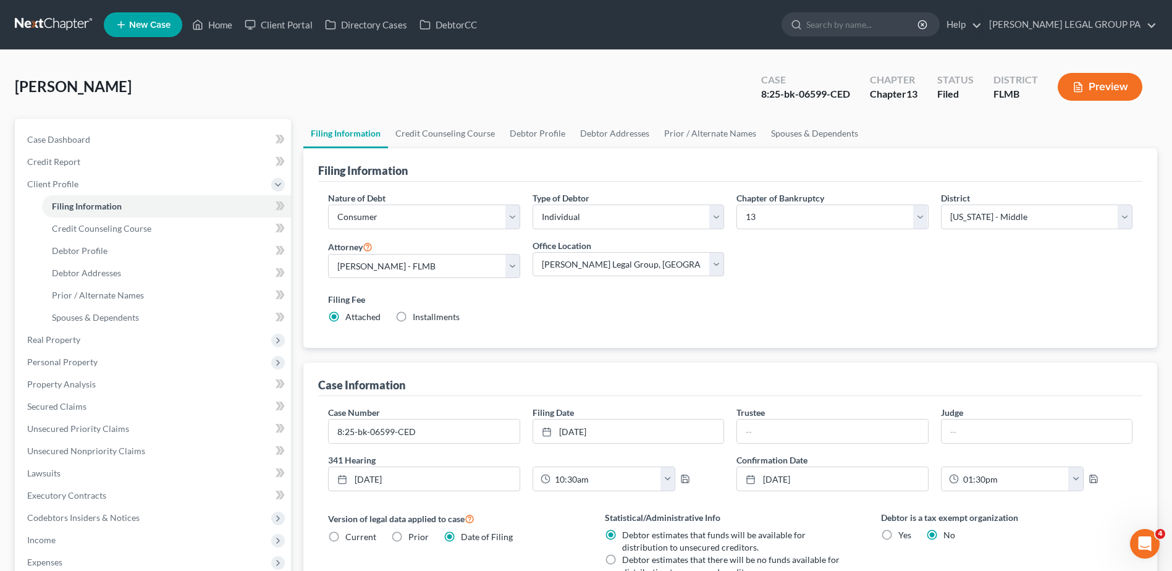
click at [300, 203] on div "Filing Information Credit Counseling Course Debtor Profile Debtor Addresses Pri…" at bounding box center [730, 443] width 866 height 649
